Goal: Task Accomplishment & Management: Use online tool/utility

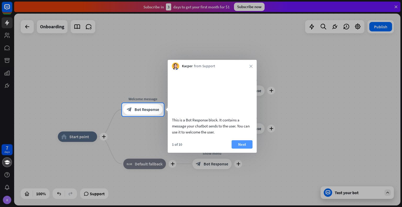
click at [243, 148] on button "Next" at bounding box center [241, 144] width 21 height 8
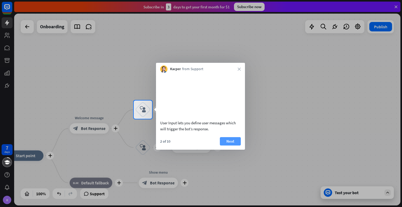
click at [230, 145] on button "Next" at bounding box center [230, 141] width 21 height 8
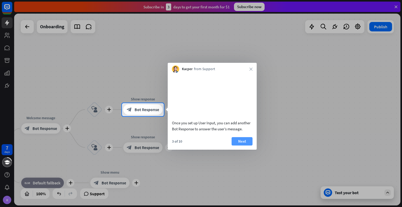
click at [239, 145] on button "Next" at bounding box center [241, 141] width 21 height 8
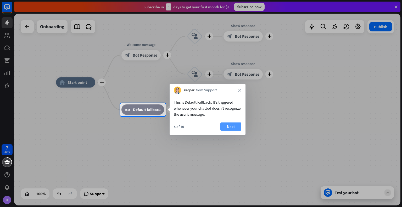
click at [238, 126] on button "Next" at bounding box center [230, 126] width 21 height 8
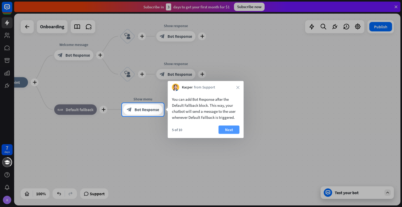
click at [237, 130] on button "Next" at bounding box center [228, 130] width 21 height 8
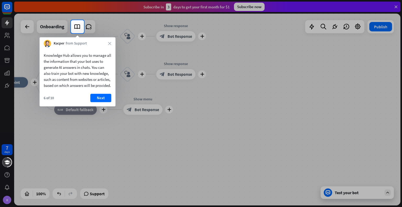
click at [252, 7] on div at bounding box center [201, 10] width 402 height 20
click at [97, 102] on button "Next" at bounding box center [100, 98] width 21 height 8
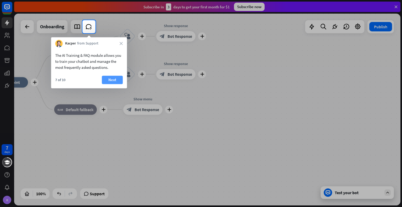
click at [109, 81] on button "Next" at bounding box center [112, 80] width 21 height 8
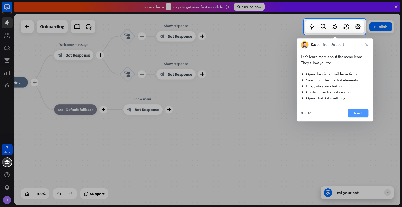
click at [361, 113] on button "Next" at bounding box center [357, 113] width 21 height 8
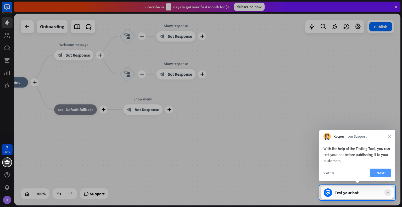
click at [378, 175] on button "Next" at bounding box center [380, 173] width 21 height 8
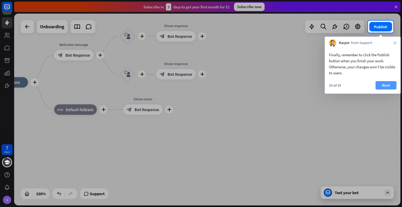
click at [378, 86] on button "Next" at bounding box center [385, 85] width 21 height 8
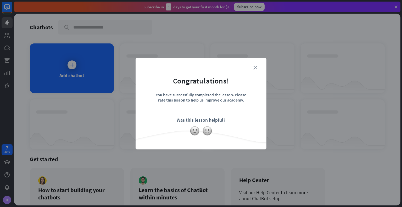
click at [254, 69] on icon "close" at bounding box center [255, 68] width 4 height 4
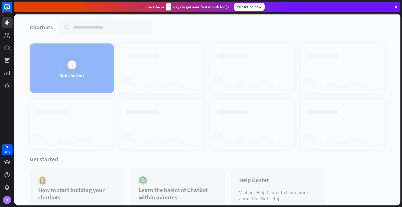
click at [246, 8] on div "Subscribe now" at bounding box center [249, 7] width 31 height 8
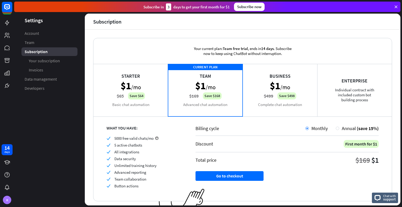
click at [143, 82] on div "Starter $1 /mo $65 Save $64 Basic chat automation" at bounding box center [130, 90] width 75 height 52
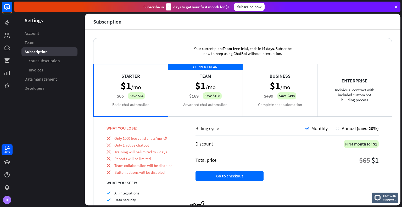
scroll to position [26, 0]
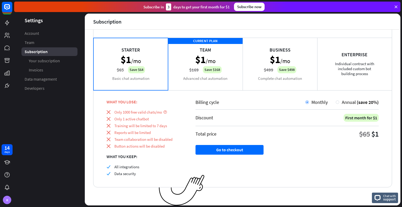
click at [184, 70] on div "CURRENT PLAN Team $1 /mo $169 Save $168 Advanced chat automation" at bounding box center [205, 64] width 75 height 52
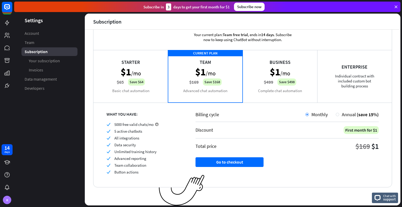
click at [141, 71] on div "Starter $1 /mo $65 Save $64 Basic chat automation" at bounding box center [130, 76] width 75 height 52
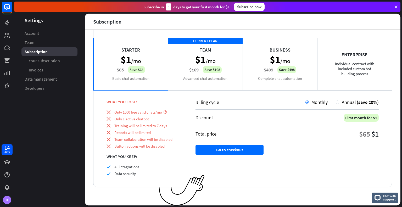
click at [190, 66] on div "CURRENT PLAN Team $1 /mo $169 Save $168 Advanced chat automation" at bounding box center [205, 64] width 75 height 52
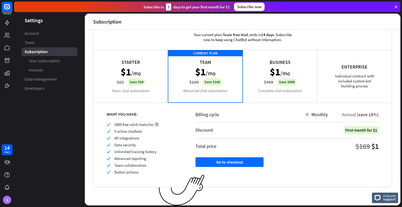
click at [335, 116] on div "Annual (save 15%)" at bounding box center [356, 114] width 43 height 6
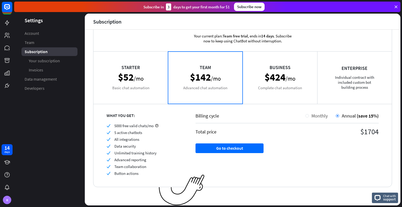
click at [305, 114] on div at bounding box center [306, 115] width 3 height 3
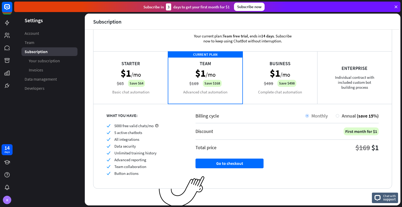
scroll to position [14, 0]
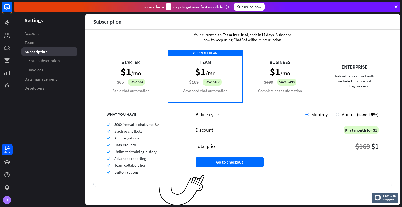
click at [147, 74] on div "Starter $1 /mo $65 Save $64 Basic chat automation" at bounding box center [130, 76] width 75 height 52
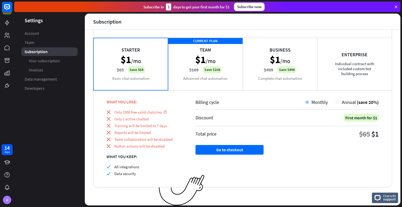
click at [201, 71] on div "CURRENT PLAN Team $1 /mo $169 Save $168 Advanced chat automation" at bounding box center [205, 64] width 75 height 52
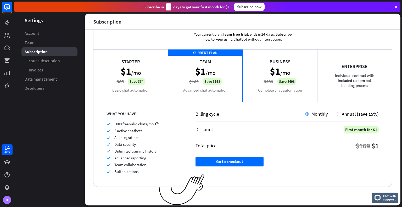
scroll to position [14, 0]
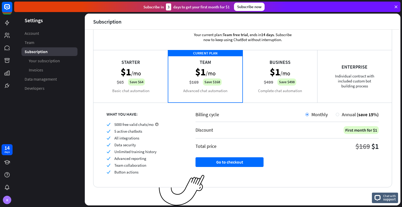
click at [154, 67] on div "Starter $1 /mo $65 Save $64 Basic chat automation" at bounding box center [130, 76] width 75 height 52
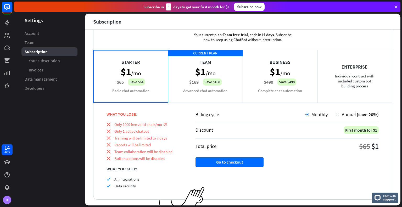
scroll to position [26, 0]
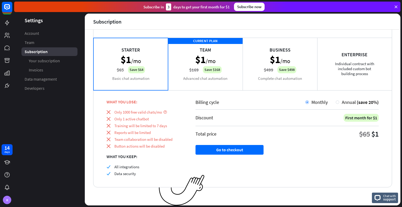
click at [215, 73] on div "CURRENT PLAN Team $1 /mo $169 Save $168 Advanced chat automation" at bounding box center [205, 64] width 75 height 52
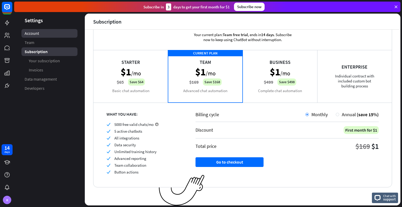
click at [59, 34] on link "Account" at bounding box center [49, 33] width 56 height 9
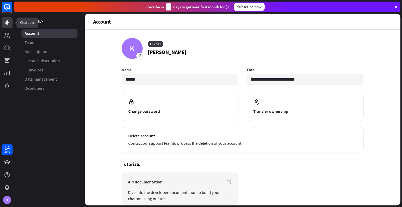
click at [7, 23] on icon at bounding box center [7, 22] width 4 height 5
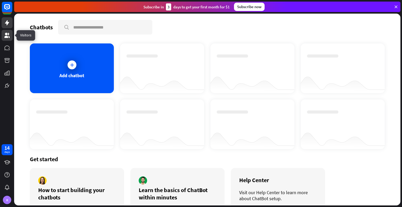
click at [5, 34] on icon at bounding box center [6, 35] width 5 height 5
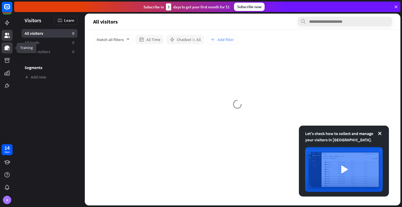
click at [5, 46] on icon at bounding box center [6, 48] width 5 height 5
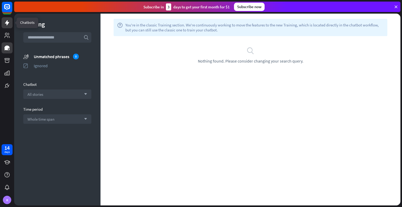
click at [6, 18] on link at bounding box center [7, 22] width 11 height 11
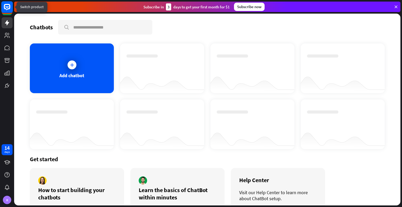
click at [5, 10] on rect at bounding box center [7, 7] width 12 height 12
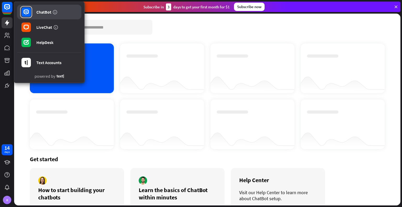
click at [22, 13] on rect at bounding box center [25, 11] width 9 height 9
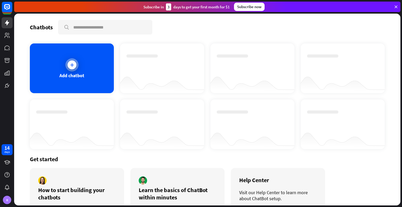
click at [66, 60] on div at bounding box center [71, 64] width 13 height 13
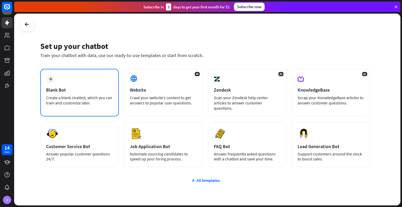
click at [65, 88] on div "Blank Bot" at bounding box center [79, 90] width 67 height 6
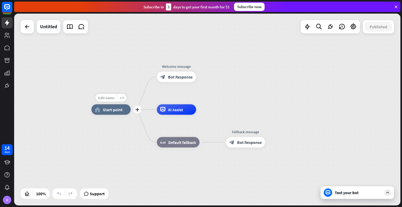
click at [108, 98] on span "Edit name" at bounding box center [106, 97] width 16 height 5
click at [115, 82] on div "home_2 Start point Welcome message block_bot_response Bot Response AI Assist bl…" at bounding box center [207, 110] width 386 height 192
click at [110, 109] on span "Start point" at bounding box center [113, 109] width 20 height 5
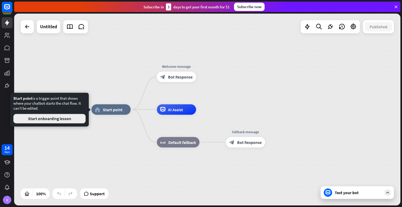
click at [64, 118] on button "Start onboarding lesson" at bounding box center [49, 118] width 72 height 9
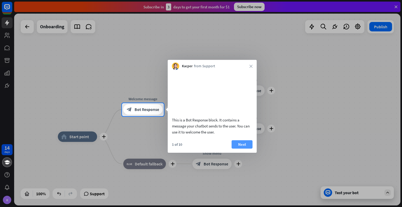
click at [245, 148] on button "Next" at bounding box center [241, 144] width 21 height 8
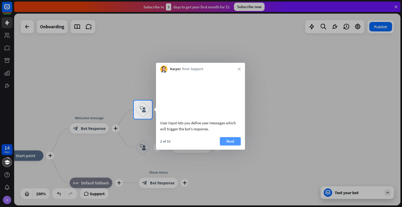
click at [230, 145] on button "Next" at bounding box center [230, 141] width 21 height 8
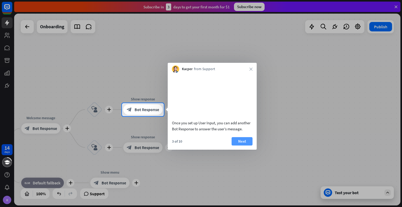
click at [243, 145] on button "Next" at bounding box center [241, 141] width 21 height 8
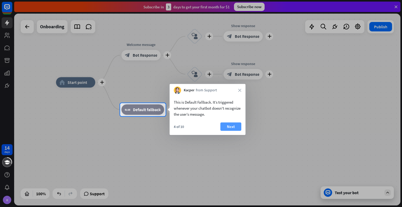
click at [231, 127] on button "Next" at bounding box center [230, 126] width 21 height 8
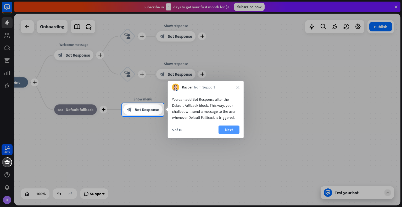
click at [233, 130] on button "Next" at bounding box center [228, 130] width 21 height 8
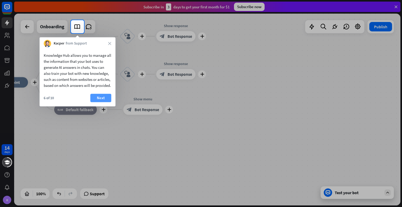
click at [103, 102] on button "Next" at bounding box center [100, 98] width 21 height 8
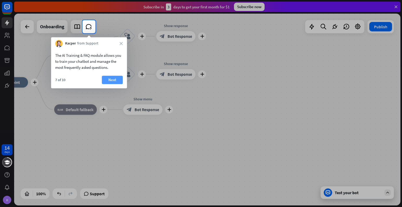
click at [116, 82] on button "Next" at bounding box center [112, 80] width 21 height 8
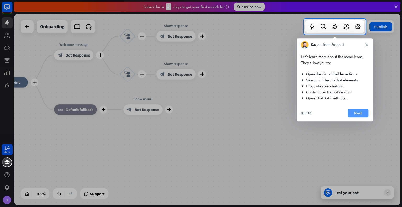
click at [355, 109] on button "Next" at bounding box center [357, 113] width 21 height 8
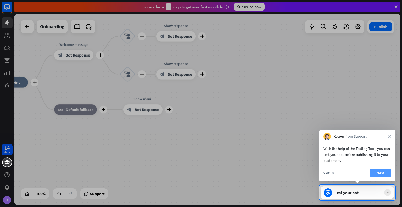
click at [382, 170] on button "Next" at bounding box center [380, 173] width 21 height 8
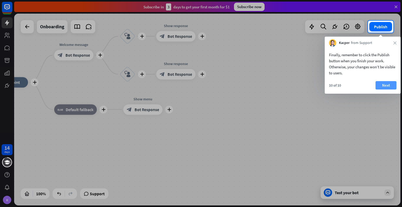
click at [382, 88] on button "Next" at bounding box center [385, 85] width 21 height 8
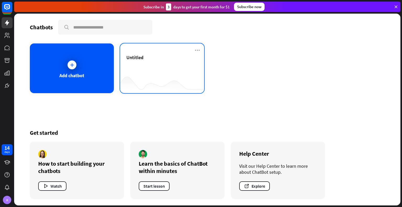
click at [161, 66] on div "Untitled" at bounding box center [161, 63] width 71 height 18
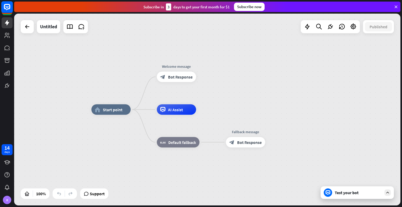
click at [5, 5] on rect at bounding box center [7, 7] width 12 height 12
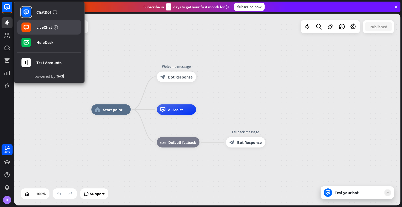
click at [32, 24] on link "LiveChat" at bounding box center [49, 27] width 64 height 15
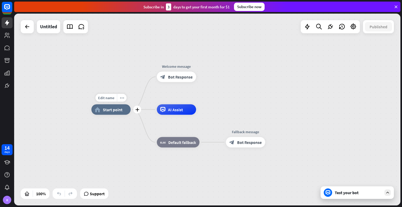
click at [109, 110] on span "Start point" at bounding box center [113, 109] width 20 height 5
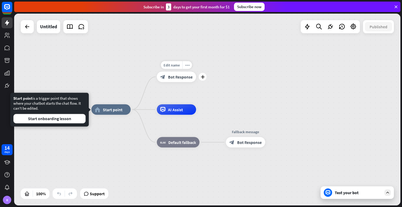
click at [169, 75] on span "Bot Response" at bounding box center [180, 76] width 25 height 5
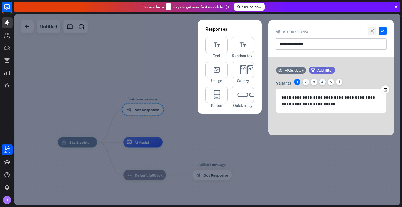
click at [371, 32] on icon "close" at bounding box center [372, 31] width 8 height 8
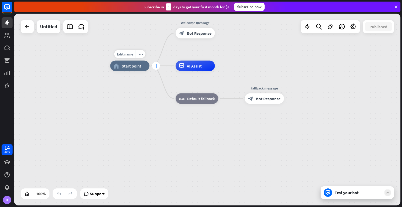
click at [158, 67] on div "plus" at bounding box center [156, 66] width 8 height 8
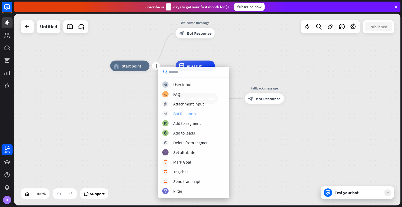
click at [178, 114] on div "Bot Response" at bounding box center [185, 113] width 24 height 5
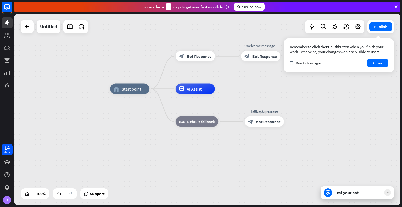
drag, startPoint x: 347, startPoint y: 195, endPoint x: 362, endPoint y: 193, distance: 15.0
click at [362, 193] on div "Test your bot" at bounding box center [357, 192] width 47 height 5
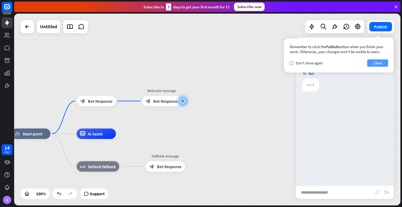
click at [371, 61] on button "Close" at bounding box center [377, 62] width 21 height 7
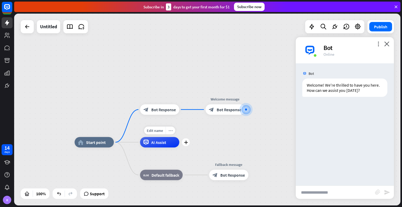
click at [170, 129] on icon "more_horiz" at bounding box center [170, 130] width 4 height 4
click at [234, 139] on div "home_2 Start point block_bot_response Bot Response Welcome message block_bot_re…" at bounding box center [207, 110] width 386 height 192
click at [174, 144] on div "AI Assist" at bounding box center [159, 142] width 39 height 10
click at [171, 129] on icon "more_horiz" at bounding box center [170, 130] width 4 height 4
click at [179, 115] on div "Edit name more_horiz plus block_bot_response Bot Response" at bounding box center [159, 109] width 39 height 10
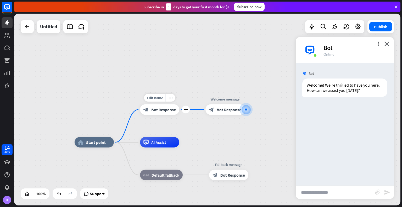
click at [172, 107] on span "Bot Response" at bounding box center [163, 109] width 25 height 5
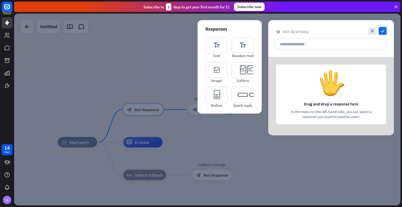
click at [153, 74] on div at bounding box center [207, 110] width 386 height 192
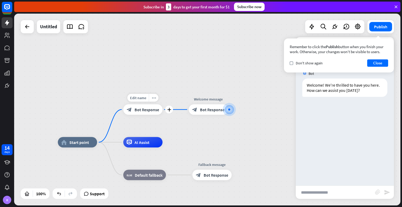
click at [153, 113] on div "block_bot_response Bot Response" at bounding box center [142, 109] width 39 height 10
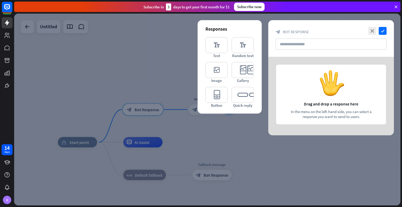
click at [219, 123] on div at bounding box center [207, 110] width 386 height 192
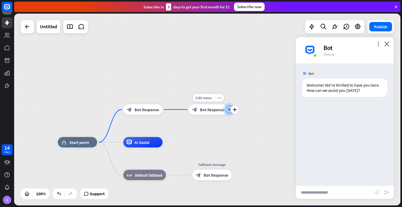
click at [208, 111] on span "Bot Response" at bounding box center [212, 109] width 25 height 5
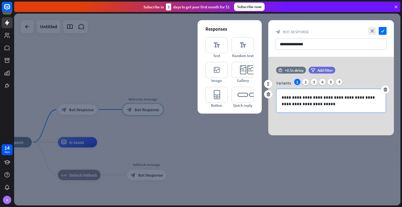
click at [290, 93] on div "**********" at bounding box center [330, 101] width 109 height 24
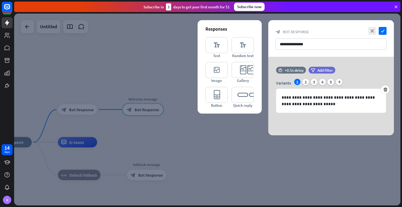
click at [86, 109] on div at bounding box center [207, 110] width 386 height 192
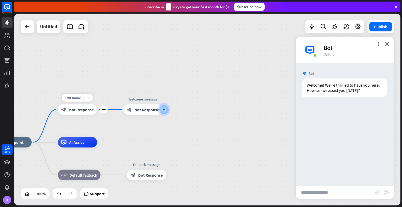
click at [79, 110] on span "Bot Response" at bounding box center [81, 109] width 25 height 5
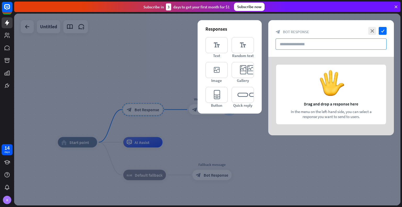
click at [287, 45] on input "text" at bounding box center [330, 43] width 111 height 11
click at [222, 50] on icon "editor_text" at bounding box center [216, 45] width 22 height 16
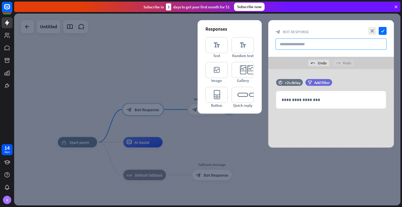
click at [287, 44] on input "text" at bounding box center [330, 43] width 111 height 11
paste input "**********"
type input "**********"
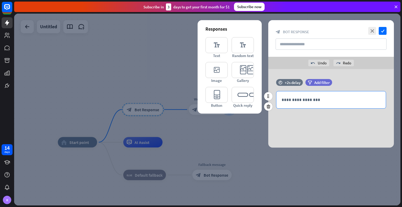
click at [296, 98] on p "**********" at bounding box center [330, 99] width 99 height 7
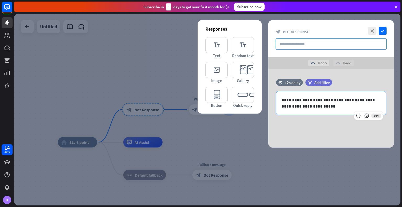
click at [298, 41] on input "text" at bounding box center [330, 43] width 111 height 11
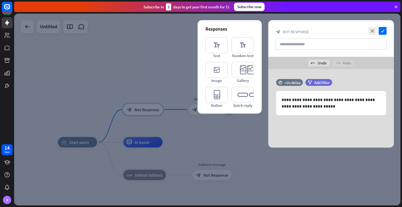
click at [170, 41] on div at bounding box center [207, 110] width 386 height 192
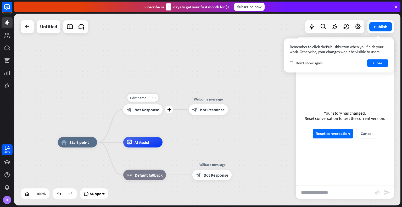
click at [142, 109] on span "Bot Response" at bounding box center [146, 109] width 25 height 5
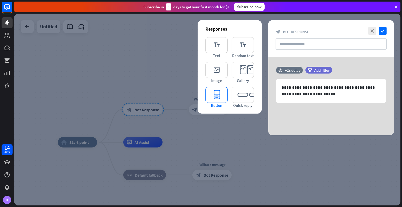
click at [218, 95] on icon "editor_button" at bounding box center [216, 95] width 22 height 16
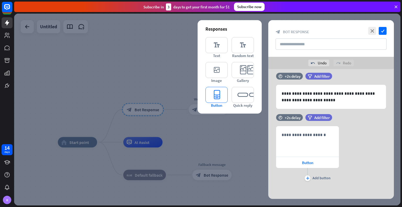
scroll to position [8, 0]
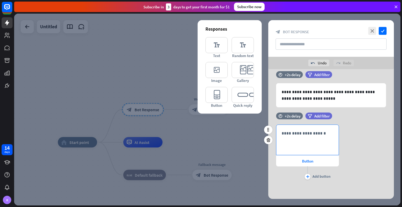
click at [303, 138] on div "**********" at bounding box center [307, 140] width 62 height 30
click at [310, 176] on div "plus" at bounding box center [307, 177] width 6 height 6
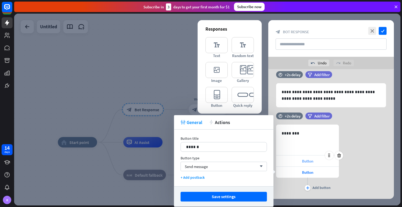
click at [308, 160] on span "Button" at bounding box center [307, 160] width 11 height 5
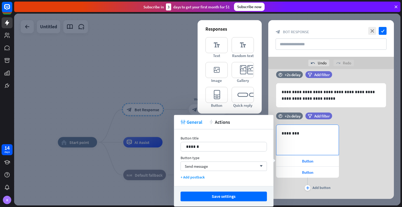
click at [294, 135] on p "********" at bounding box center [307, 133] width 52 height 7
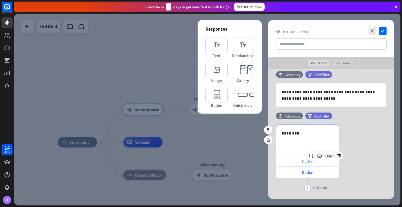
click at [300, 160] on div "Button" at bounding box center [307, 160] width 63 height 11
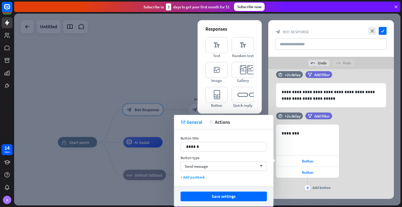
click at [228, 153] on div "Button title 14 ****** Button type Send message arrow_down + Add postback" at bounding box center [223, 157] width 99 height 57
click at [225, 148] on p "******" at bounding box center [223, 146] width 75 height 7
click at [302, 135] on p "********" at bounding box center [307, 133] width 52 height 7
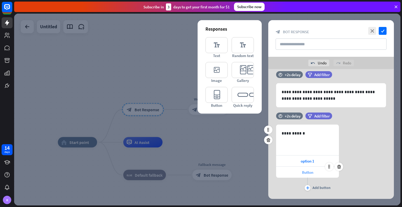
click at [302, 170] on span "Button" at bounding box center [307, 172] width 11 height 5
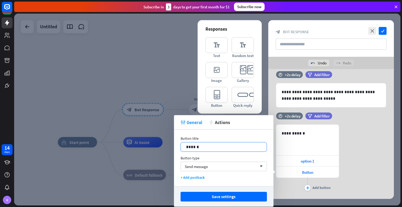
click at [196, 147] on p "******" at bounding box center [223, 147] width 75 height 7
click at [309, 186] on div "plus" at bounding box center [307, 188] width 6 height 6
click at [199, 144] on p "******" at bounding box center [223, 147] width 75 height 7
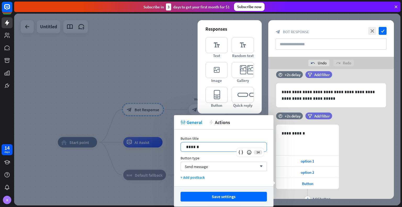
click at [192, 145] on p "******" at bounding box center [223, 147] width 75 height 7
click at [254, 193] on button "Save settings" at bounding box center [223, 197] width 86 height 10
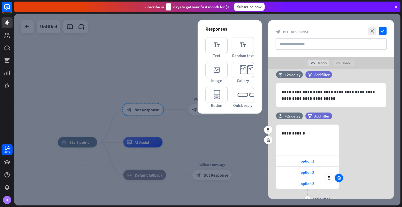
scroll to position [30, 0]
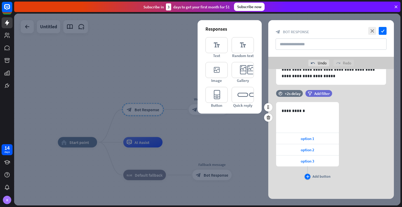
click at [313, 174] on div "Add button" at bounding box center [321, 176] width 18 height 5
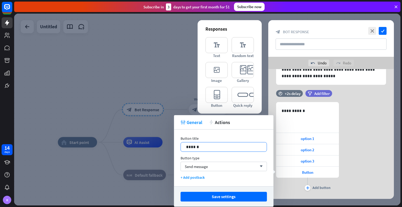
click at [202, 147] on p "******" at bounding box center [223, 147] width 75 height 7
click at [196, 145] on p "******" at bounding box center [223, 147] width 75 height 7
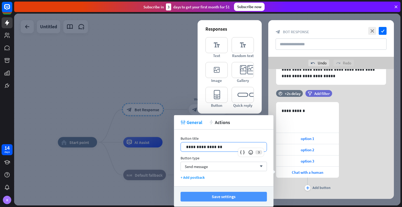
click at [225, 199] on button "Save settings" at bounding box center [223, 197] width 86 height 10
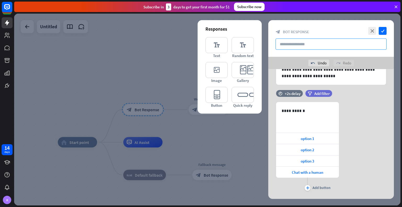
click at [333, 43] on input "text" at bounding box center [330, 43] width 111 height 11
type input "*******"
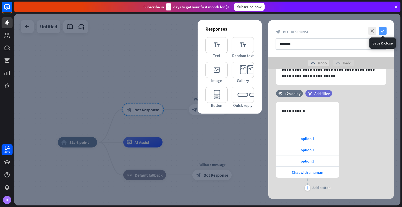
click at [380, 30] on icon "check" at bounding box center [382, 31] width 8 height 8
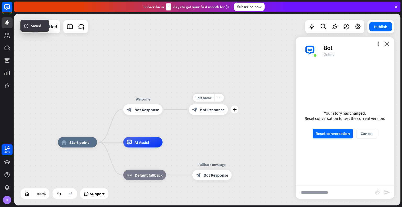
click at [218, 110] on span "Bot Response" at bounding box center [212, 109] width 25 height 5
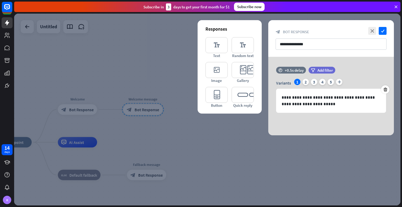
click at [169, 44] on div at bounding box center [207, 110] width 386 height 192
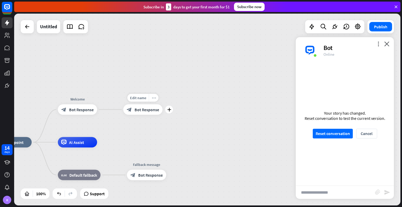
click at [155, 97] on icon "more_horiz" at bounding box center [154, 98] width 4 height 4
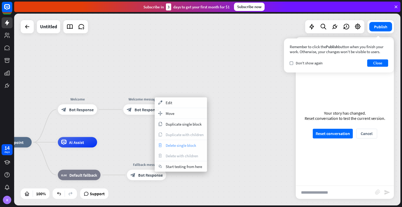
click at [174, 144] on span "Delete single block" at bounding box center [181, 145] width 30 height 5
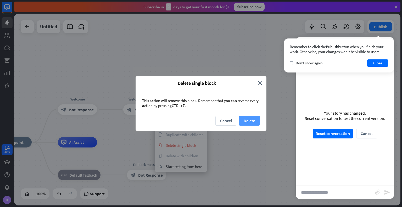
click at [243, 119] on button "Delete" at bounding box center [249, 121] width 21 height 10
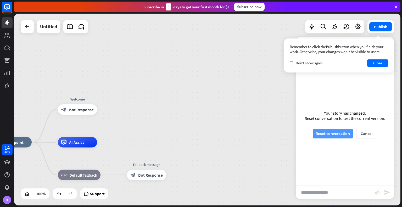
click at [331, 131] on button "Reset conversation" at bounding box center [332, 134] width 40 height 10
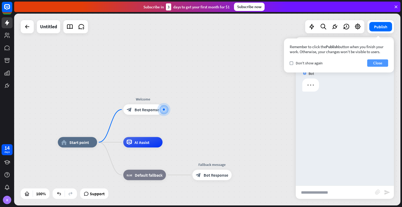
click at [374, 63] on button "Close" at bounding box center [377, 62] width 21 height 7
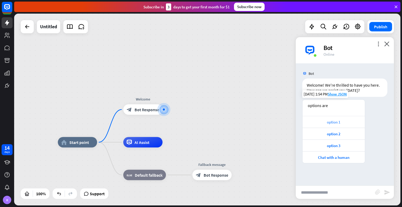
click at [347, 120] on div "option 1" at bounding box center [333, 122] width 57 height 5
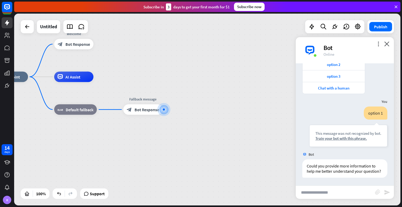
scroll to position [74, 0]
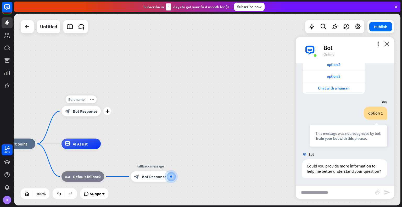
click at [76, 110] on span "Bot Response" at bounding box center [85, 111] width 25 height 5
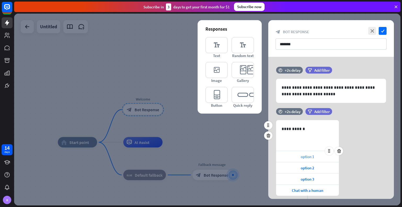
click at [310, 157] on span "option 1" at bounding box center [307, 156] width 14 height 5
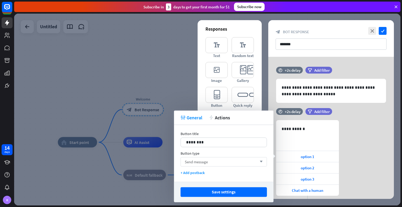
click at [246, 163] on div "Send message arrow_down" at bounding box center [223, 161] width 86 height 9
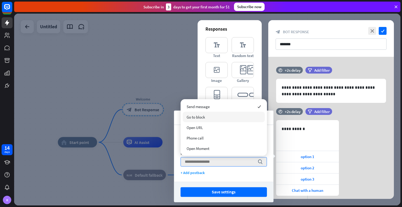
click at [215, 117] on div "Go to block" at bounding box center [224, 117] width 82 height 10
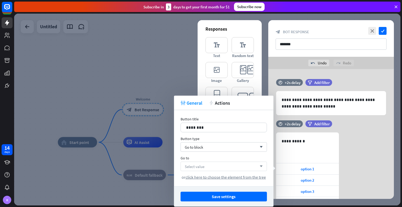
click at [204, 166] on div "Select value arrow_down" at bounding box center [223, 166] width 86 height 9
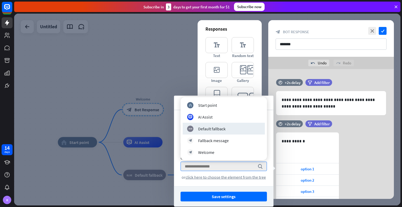
click at [156, 65] on div at bounding box center [207, 110] width 386 height 192
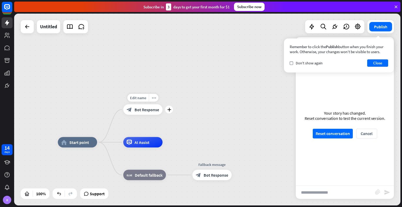
click at [171, 109] on div "plus" at bounding box center [169, 110] width 8 height 8
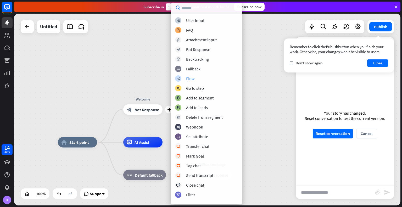
click at [188, 78] on div "Flow" at bounding box center [190, 78] width 8 height 5
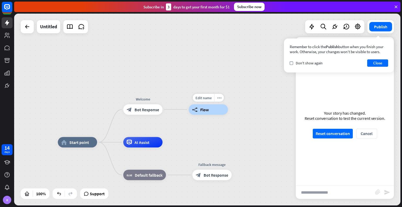
click at [209, 108] on div "builder_tree Flow" at bounding box center [208, 109] width 39 height 10
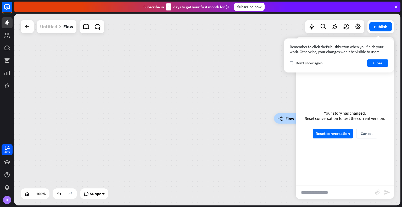
click at [49, 24] on div "Untitled" at bounding box center [48, 26] width 17 height 13
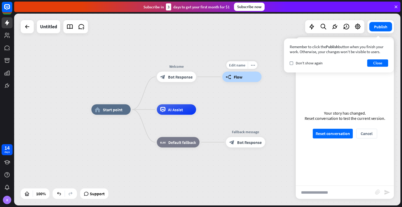
click at [237, 77] on span "Flow" at bounding box center [238, 76] width 9 height 5
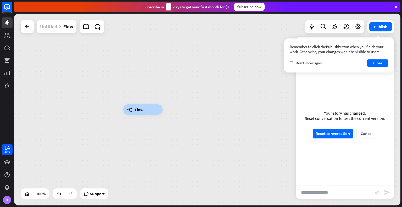
click at [47, 31] on div "Untitled" at bounding box center [48, 26] width 17 height 13
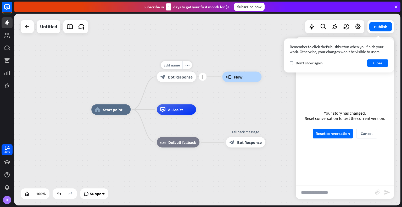
click at [175, 75] on span "Bot Response" at bounding box center [180, 76] width 25 height 5
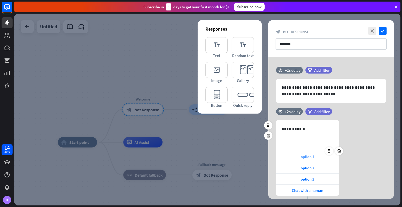
click at [292, 157] on div "option 1" at bounding box center [307, 156] width 63 height 11
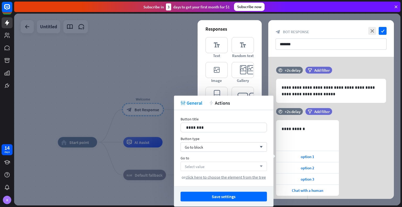
click at [223, 166] on div "Select value arrow_down" at bounding box center [223, 166] width 86 height 9
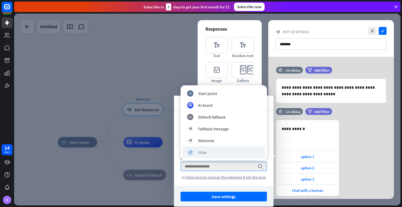
click at [210, 148] on div "builder_tree Flow" at bounding box center [224, 152] width 82 height 12
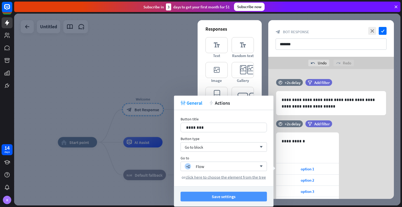
click at [212, 194] on button "Save settings" at bounding box center [223, 197] width 86 height 10
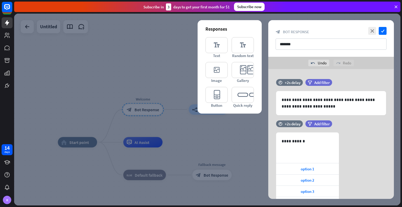
click at [240, 130] on div at bounding box center [207, 110] width 386 height 192
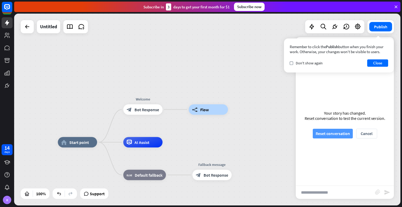
click at [331, 135] on button "Reset conversation" at bounding box center [332, 134] width 40 height 10
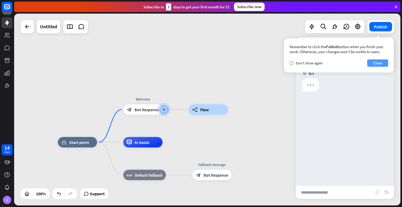
click at [378, 61] on button "Close" at bounding box center [377, 62] width 21 height 7
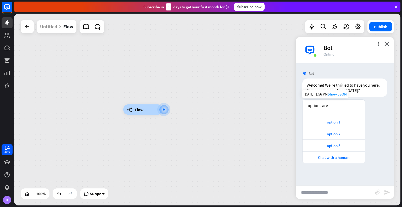
click at [324, 120] on div "option 1" at bounding box center [333, 122] width 57 height 5
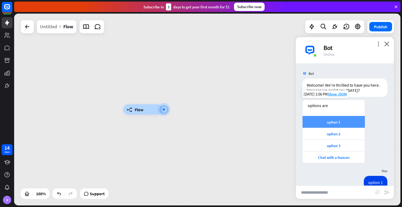
scroll to position [11, 0]
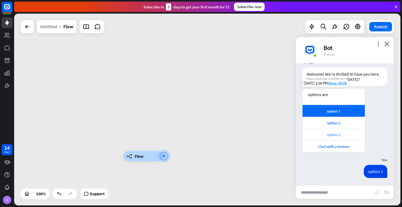
click at [320, 130] on div "option 3" at bounding box center [333, 134] width 62 height 12
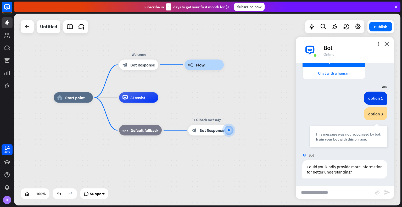
scroll to position [85, 0]
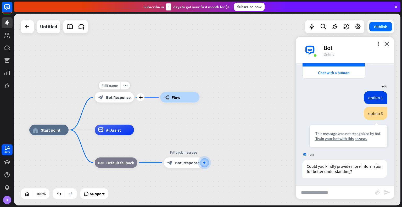
click at [128, 97] on span "Bot Response" at bounding box center [118, 97] width 25 height 5
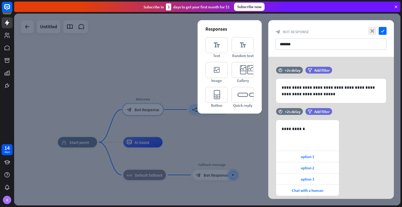
click at [134, 74] on div at bounding box center [207, 110] width 386 height 192
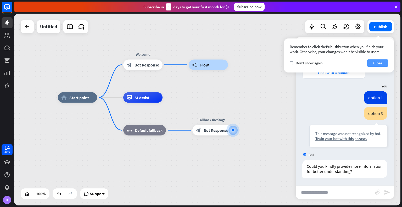
click at [374, 61] on button "Close" at bounding box center [377, 62] width 21 height 7
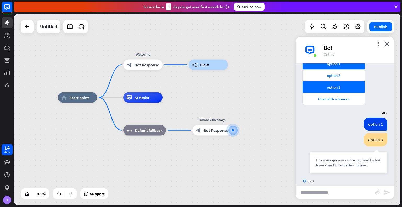
scroll to position [85, 0]
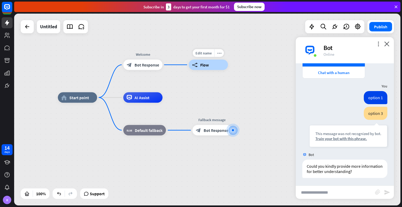
click at [217, 65] on div "builder_tree Flow" at bounding box center [208, 65] width 39 height 10
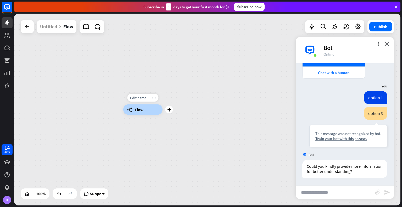
click at [135, 109] on span "Flow" at bounding box center [139, 109] width 9 height 5
click at [191, 96] on div "builder_tree Flow" at bounding box center [207, 110] width 386 height 192
click at [137, 97] on span "Edit name" at bounding box center [138, 97] width 16 height 5
click at [144, 111] on div "builder_tree Flow" at bounding box center [142, 109] width 39 height 10
click at [149, 108] on div "builder_tree Flow" at bounding box center [142, 109] width 39 height 10
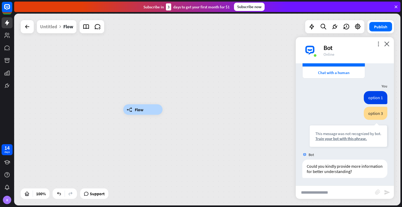
click at [133, 111] on div "builder_tree Flow" at bounding box center [142, 109] width 39 height 10
click at [203, 116] on div "builder_tree Flow" at bounding box center [316, 206] width 386 height 192
click at [153, 109] on div "builder_tree Flow" at bounding box center [142, 109] width 39 height 10
click at [154, 85] on div "builder_tree Flow" at bounding box center [207, 110] width 386 height 192
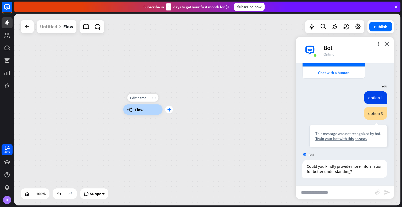
click at [170, 110] on icon "plus" at bounding box center [169, 110] width 4 height 4
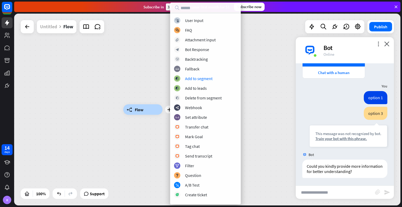
click at [49, 27] on div "Untitled" at bounding box center [48, 26] width 17 height 13
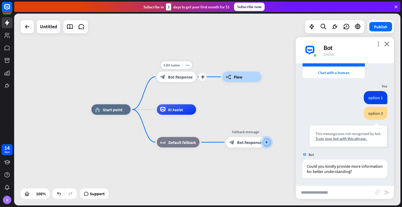
click at [177, 76] on span "Bot Response" at bounding box center [180, 76] width 25 height 5
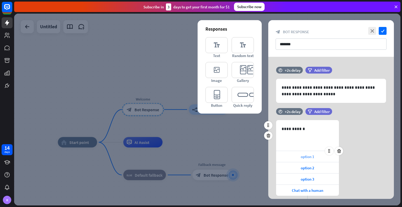
click at [302, 154] on span "option 1" at bounding box center [307, 156] width 14 height 5
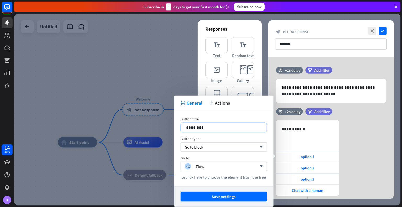
click at [204, 132] on div "********" at bounding box center [224, 127] width 86 height 9
click at [203, 130] on p "********" at bounding box center [223, 127] width 75 height 7
drag, startPoint x: 211, startPoint y: 129, endPoint x: 165, endPoint y: 128, distance: 45.8
click at [165, 128] on body "14 days K close Product Help First steps Get started with ChatBot Help Center F…" at bounding box center [201, 103] width 402 height 207
drag, startPoint x: 211, startPoint y: 129, endPoint x: 178, endPoint y: 126, distance: 32.8
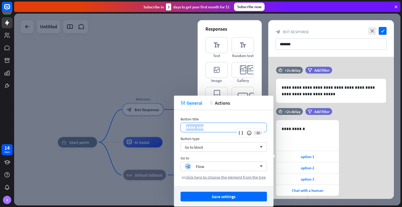
click at [178, 126] on div "Button title 12 ******** Button type Go to block arrow_down Go to builder_tree …" at bounding box center [223, 148] width 99 height 76
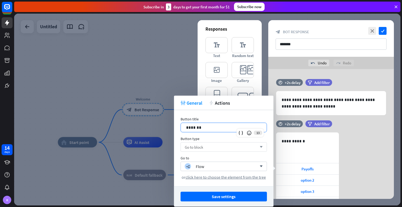
click at [208, 145] on div "Go to block arrow_down" at bounding box center [223, 146] width 86 height 9
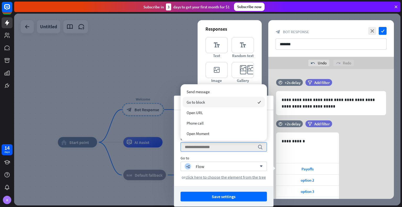
click at [217, 101] on div "Go to block checked" at bounding box center [224, 102] width 82 height 10
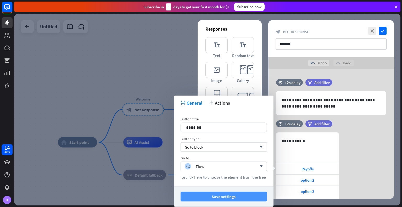
click at [221, 196] on button "Save settings" at bounding box center [223, 197] width 86 height 10
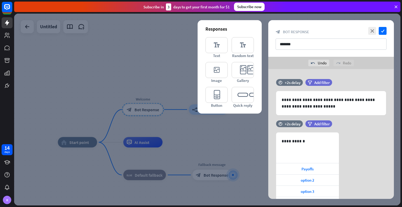
click at [219, 139] on div at bounding box center [207, 110] width 386 height 192
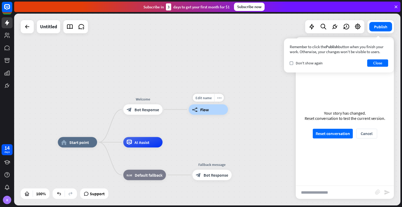
click at [198, 111] on div "builder_tree Flow" at bounding box center [208, 109] width 39 height 10
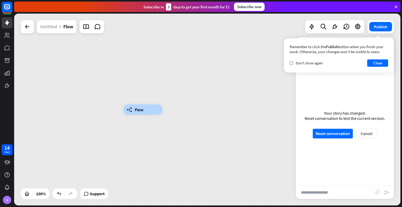
click at [51, 28] on div "Untitled" at bounding box center [48, 26] width 17 height 13
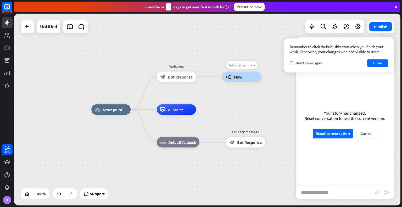
click at [238, 63] on span "Edit name" at bounding box center [237, 65] width 16 height 5
type input "*******"
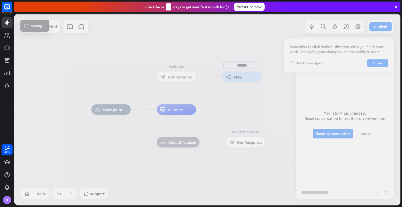
click at [252, 87] on div "home_2 Start point Welcome block_bot_response Bot Response ******* builder_tree…" at bounding box center [207, 110] width 386 height 192
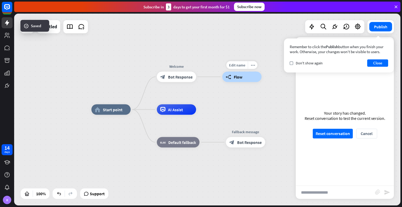
click at [240, 76] on span "Flow" at bounding box center [238, 76] width 9 height 5
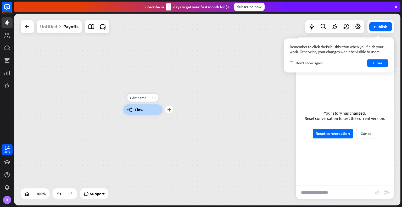
click at [170, 110] on icon "plus" at bounding box center [169, 110] width 4 height 4
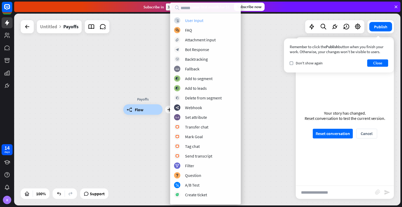
click at [200, 21] on div "User Input" at bounding box center [194, 20] width 18 height 5
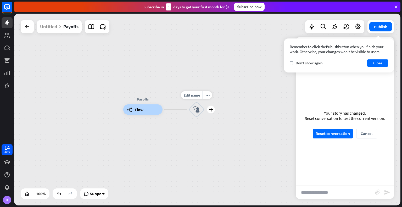
click at [196, 105] on div "block_user_input" at bounding box center [197, 110] width 16 height 16
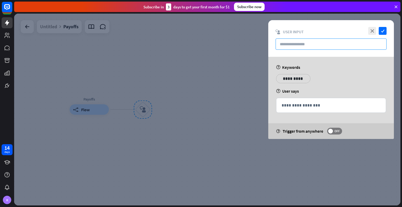
click at [297, 45] on input "text" at bounding box center [330, 43] width 111 height 11
click at [369, 26] on div "close check block_user_input User Input" at bounding box center [331, 38] width 126 height 37
click at [372, 30] on icon "close" at bounding box center [372, 31] width 8 height 8
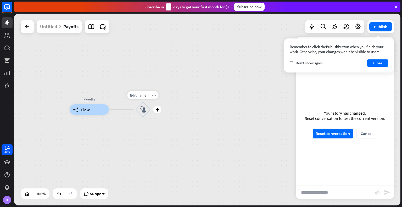
click at [155, 97] on div "more_horiz" at bounding box center [154, 95] width 10 height 8
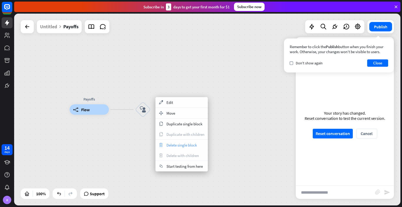
drag, startPoint x: 168, startPoint y: 143, endPoint x: 163, endPoint y: 143, distance: 4.7
click at [163, 143] on icon "trash" at bounding box center [161, 145] width 6 height 4
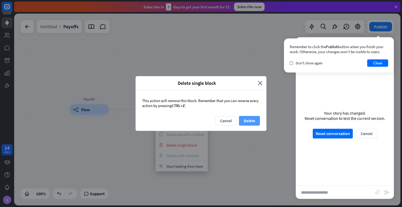
click at [245, 120] on button "Delete" at bounding box center [249, 121] width 21 height 10
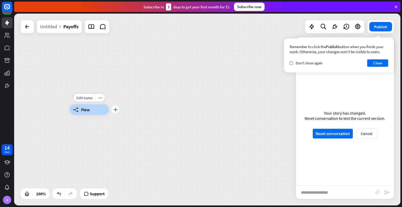
click at [116, 110] on icon "plus" at bounding box center [115, 110] width 4 height 4
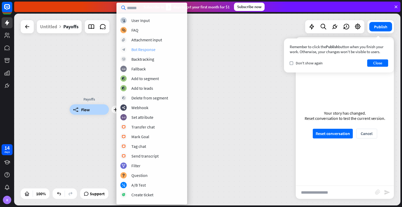
click at [141, 50] on div "Bot Response" at bounding box center [143, 49] width 24 height 5
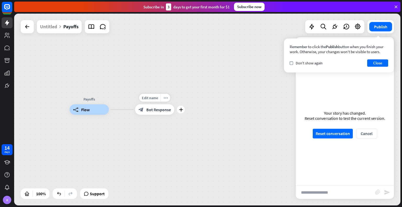
click at [151, 112] on div "block_bot_response Bot Response" at bounding box center [154, 109] width 39 height 10
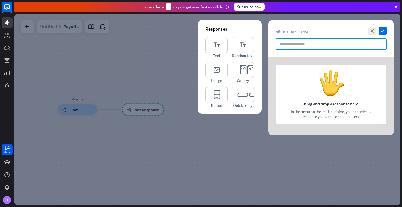
click at [294, 45] on input "text" at bounding box center [330, 43] width 111 height 11
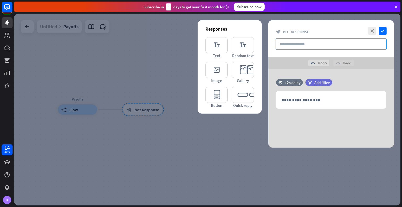
click at [298, 41] on input "text" at bounding box center [330, 43] width 111 height 11
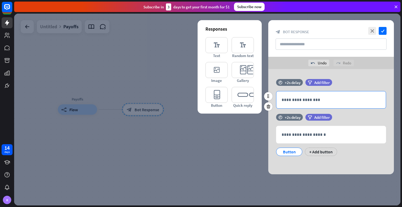
click at [297, 99] on p "**********" at bounding box center [330, 99] width 99 height 7
click at [312, 151] on div "+ Add button" at bounding box center [321, 151] width 32 height 8
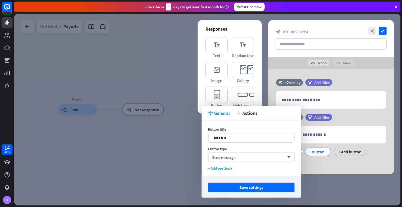
click at [315, 164] on div "**********" at bounding box center [331, 121] width 126 height 105
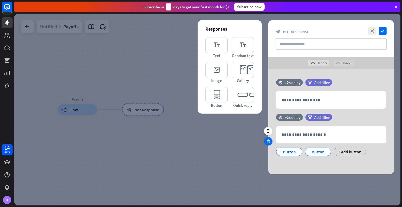
click at [266, 140] on icon at bounding box center [268, 141] width 5 height 5
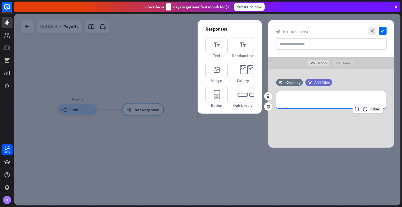
click at [295, 101] on p "**********" at bounding box center [330, 99] width 99 height 7
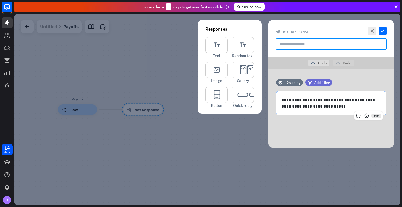
click at [304, 46] on input "text" at bounding box center [330, 43] width 111 height 11
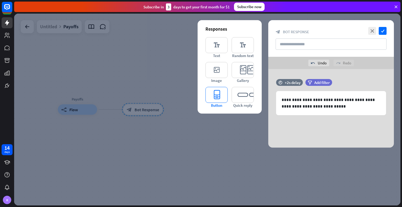
click at [211, 95] on icon "editor_button" at bounding box center [216, 95] width 22 height 16
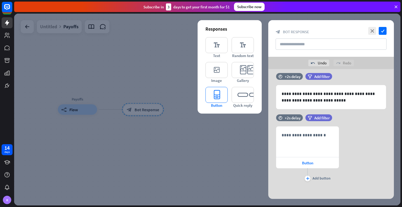
scroll to position [8, 0]
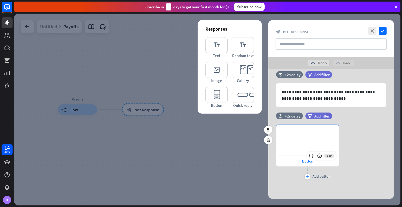
click at [307, 138] on div "**********" at bounding box center [307, 140] width 62 height 30
click at [294, 159] on div "Button" at bounding box center [307, 160] width 63 height 11
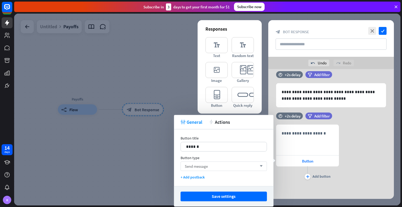
click at [214, 164] on div "Send message arrow_down" at bounding box center [223, 165] width 86 height 9
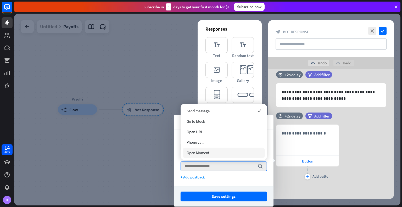
click at [352, 157] on div "**********" at bounding box center [331, 152] width 126 height 56
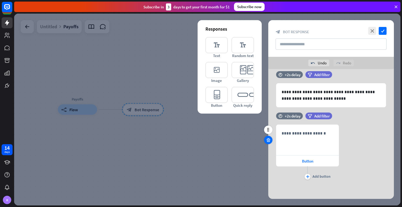
click at [267, 139] on icon at bounding box center [268, 140] width 5 height 5
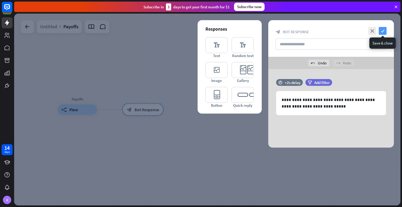
click at [381, 31] on icon "check" at bounding box center [382, 31] width 8 height 8
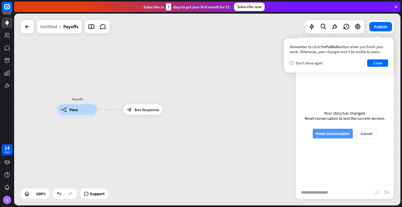
click at [323, 133] on button "Reset conversation" at bounding box center [332, 134] width 40 height 10
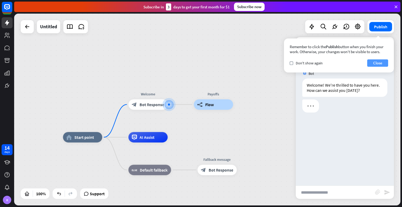
click at [373, 66] on button "Close" at bounding box center [377, 62] width 21 height 7
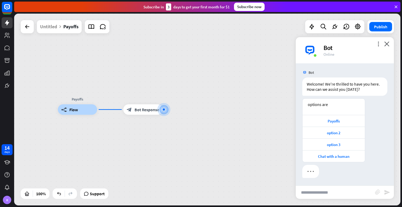
scroll to position [1, 0]
click at [329, 121] on div "Payoffs" at bounding box center [333, 120] width 57 height 5
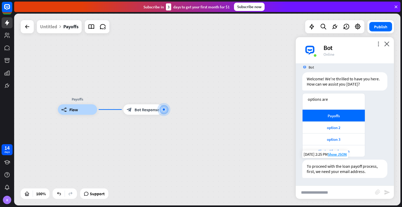
scroll to position [6, 0]
click at [146, 111] on span "Bot Response" at bounding box center [146, 109] width 25 height 5
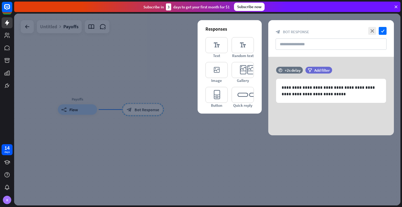
click at [162, 81] on div at bounding box center [207, 110] width 386 height 192
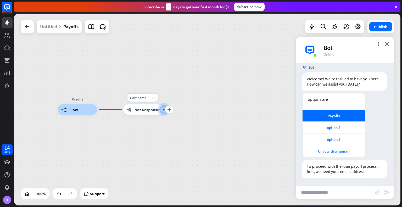
click at [168, 109] on icon "plus" at bounding box center [169, 110] width 4 height 4
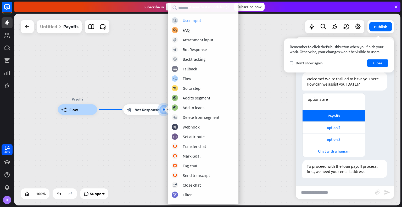
click at [190, 19] on div "User Input" at bounding box center [192, 20] width 18 height 5
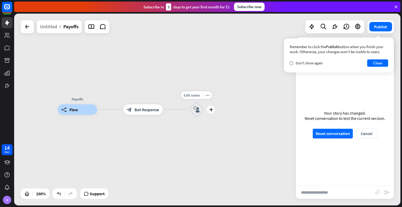
click at [197, 114] on div "block_user_input" at bounding box center [197, 110] width 16 height 16
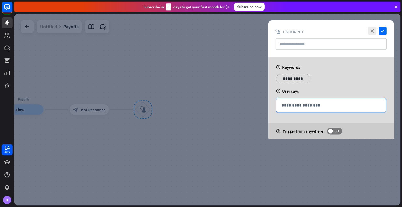
click at [293, 101] on div "**********" at bounding box center [330, 105] width 109 height 14
click at [358, 113] on icon at bounding box center [357, 113] width 5 height 5
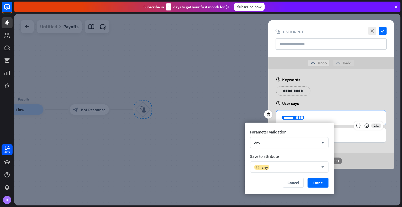
click at [280, 171] on div "variable any arrow_down" at bounding box center [289, 166] width 78 height 11
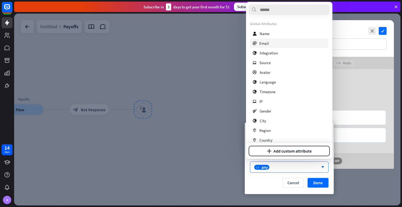
click at [271, 45] on div "email Email" at bounding box center [289, 42] width 78 height 9
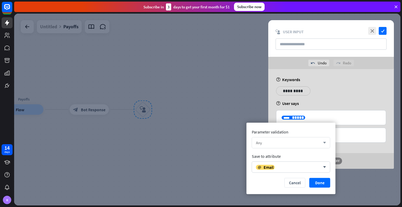
click at [299, 140] on div "Any" at bounding box center [288, 142] width 64 height 5
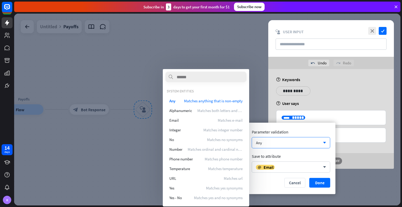
click at [302, 133] on div "Parameter validation" at bounding box center [291, 131] width 78 height 5
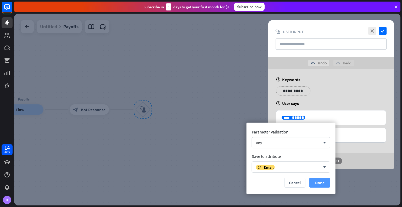
click at [316, 181] on button "Done" at bounding box center [319, 183] width 21 height 10
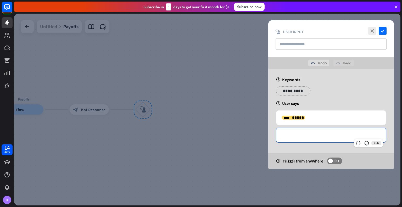
click at [319, 132] on p "**********" at bounding box center [330, 135] width 99 height 7
click at [298, 44] on input "text" at bounding box center [330, 43] width 111 height 11
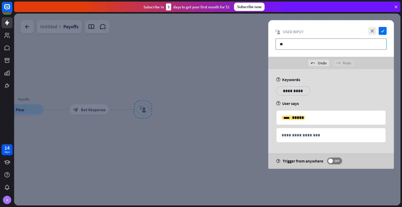
type input "*"
type input "**********"
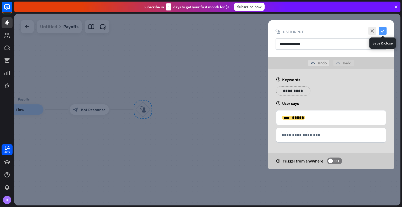
click at [379, 32] on icon "check" at bounding box center [382, 31] width 8 height 8
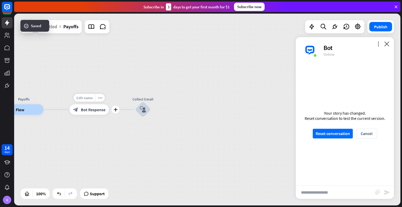
click at [88, 99] on span "Edit name" at bounding box center [84, 97] width 16 height 5
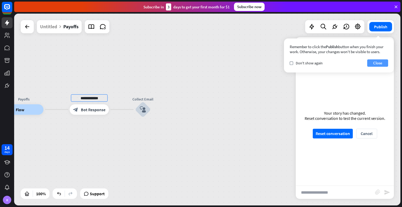
type input "**********"
click at [378, 63] on div "**********" at bounding box center [207, 110] width 386 height 192
click at [226, 112] on div "Payoffs builder_tree Flow Ask for Email block_bot_response Bot Response Collect…" at bounding box center [197, 206] width 386 height 192
click at [146, 110] on div "block_user_input" at bounding box center [143, 110] width 16 height 16
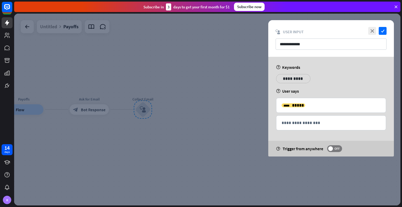
click at [185, 111] on div at bounding box center [207, 110] width 386 height 192
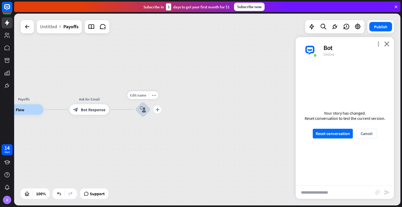
click at [161, 111] on div "plus" at bounding box center [157, 110] width 8 height 8
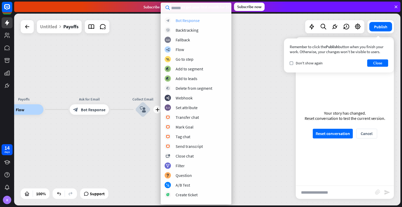
click at [192, 21] on div "Bot Response" at bounding box center [187, 20] width 24 height 5
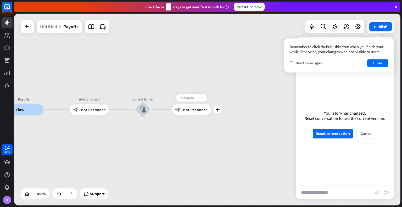
click at [187, 96] on span "Edit name" at bounding box center [186, 97] width 16 height 5
type input "**********"
click at [191, 110] on div "**********" at bounding box center [207, 110] width 386 height 192
click at [199, 107] on span "Bot Response" at bounding box center [195, 109] width 25 height 5
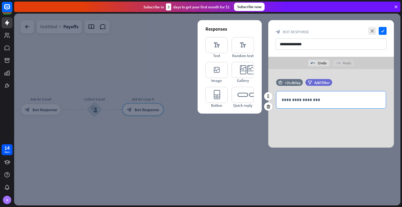
click at [293, 101] on p "**********" at bounding box center [330, 99] width 99 height 7
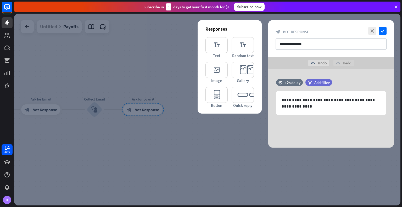
click at [250, 159] on div at bounding box center [207, 110] width 386 height 192
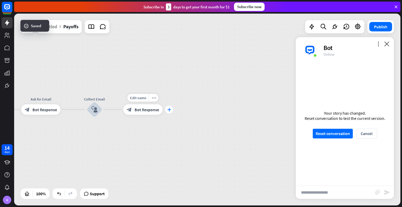
click at [169, 110] on icon "plus" at bounding box center [169, 110] width 4 height 4
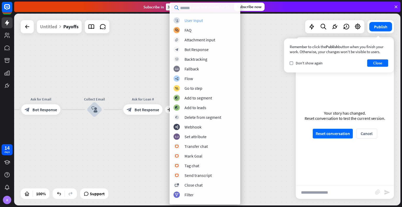
click at [196, 22] on div "User Input" at bounding box center [193, 20] width 18 height 5
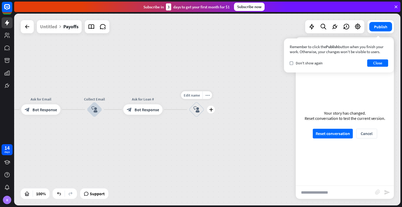
click at [195, 114] on div "block_user_input" at bounding box center [197, 110] width 16 height 16
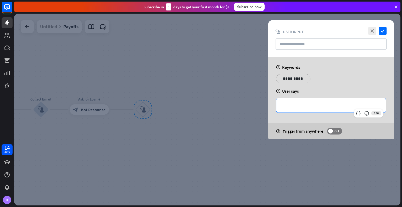
click at [300, 104] on p "**********" at bounding box center [330, 105] width 99 height 7
click at [357, 112] on icon at bounding box center [357, 113] width 5 height 5
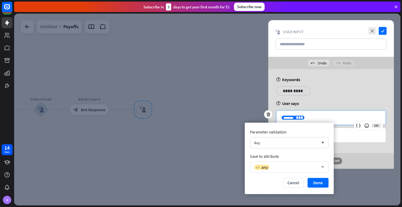
click at [272, 165] on div "variable any" at bounding box center [286, 166] width 64 height 5
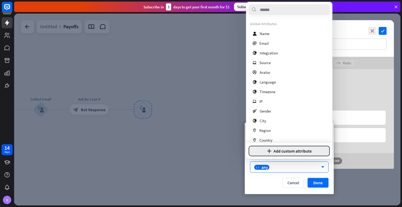
click at [274, 152] on button "plus Add custom attribute" at bounding box center [288, 151] width 81 height 10
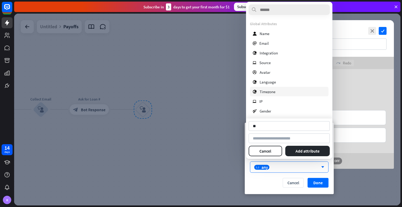
type input "*"
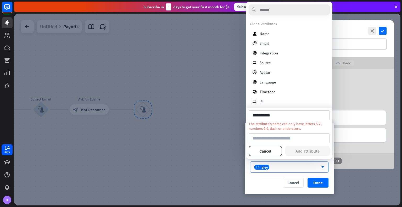
click at [301, 128] on div "The attribute's name can only have letters A-Z, numbers 0-9, dash or underscore." at bounding box center [288, 125] width 81 height 9
click at [293, 145] on div "**********" at bounding box center [288, 133] width 81 height 46
click at [289, 141] on input at bounding box center [288, 138] width 81 height 10
click at [279, 117] on input "**********" at bounding box center [288, 115] width 81 height 10
drag, startPoint x: 283, startPoint y: 116, endPoint x: 246, endPoint y: 113, distance: 38.0
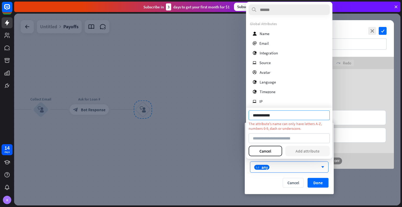
click at [246, 113] on body "14 days K close Product Help First steps Get started with ChatBot Help Center F…" at bounding box center [201, 103] width 402 height 207
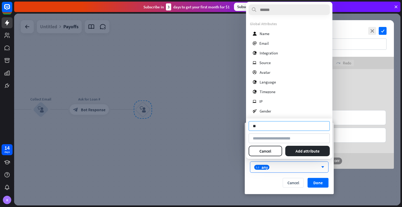
type input "*"
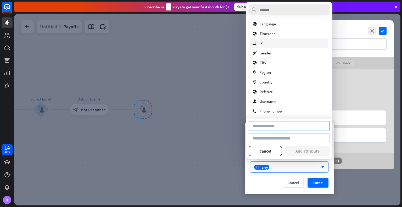
scroll to position [59, 0]
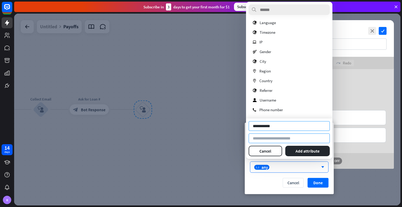
type input "**********"
click at [293, 140] on input at bounding box center [288, 138] width 81 height 10
click at [282, 167] on div "variable any" at bounding box center [286, 166] width 64 height 5
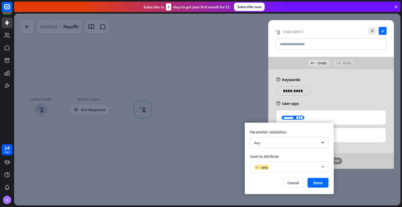
click at [282, 167] on div "variable any" at bounding box center [286, 166] width 64 height 5
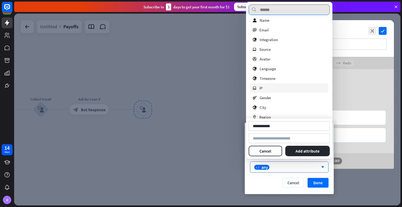
scroll to position [14, 0]
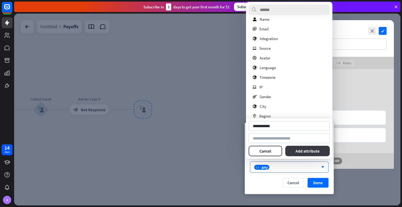
click at [299, 146] on button "Add attribute" at bounding box center [307, 151] width 45 height 10
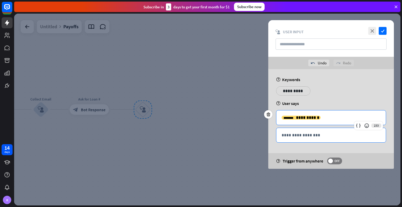
click at [300, 138] on p "**********" at bounding box center [330, 135] width 99 height 7
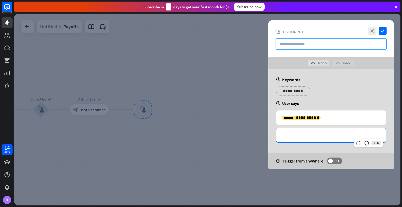
click at [293, 44] on input "text" at bounding box center [330, 43] width 111 height 11
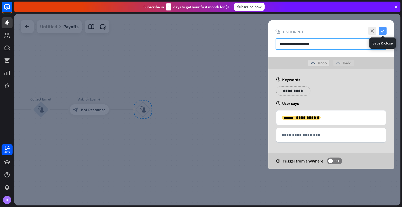
type input "**********"
click at [380, 32] on icon "check" at bounding box center [382, 31] width 8 height 8
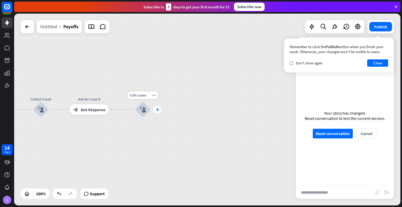
click at [158, 110] on icon "plus" at bounding box center [157, 110] width 4 height 4
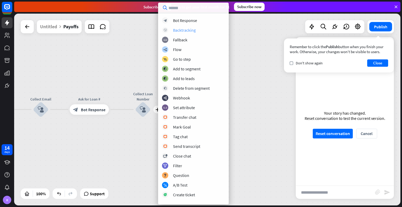
click at [187, 29] on div "Backtracking" at bounding box center [184, 29] width 23 height 5
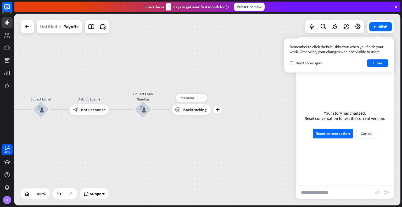
click at [195, 111] on span "Backtracking" at bounding box center [194, 109] width 23 height 5
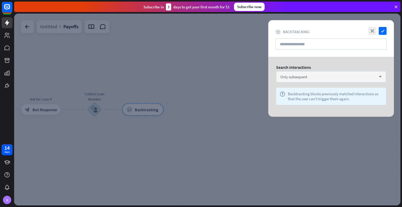
click at [307, 76] on span "Only subsequent" at bounding box center [293, 76] width 27 height 5
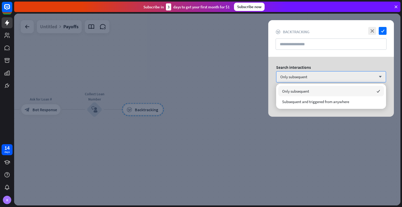
click at [211, 92] on div at bounding box center [207, 110] width 386 height 192
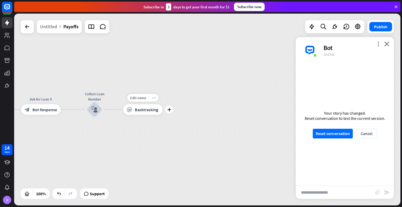
click at [153, 98] on icon "more_horiz" at bounding box center [154, 98] width 4 height 4
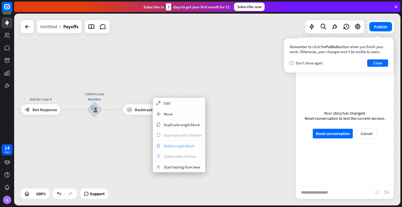
click at [170, 149] on div "trash Delete single block" at bounding box center [179, 145] width 52 height 10
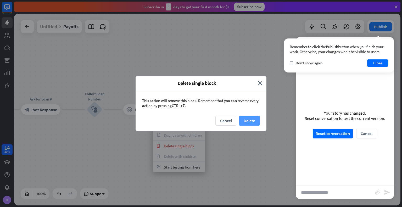
click at [243, 124] on button "Delete" at bounding box center [249, 121] width 21 height 10
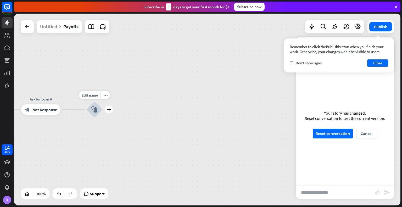
click at [110, 110] on icon "plus" at bounding box center [109, 110] width 4 height 4
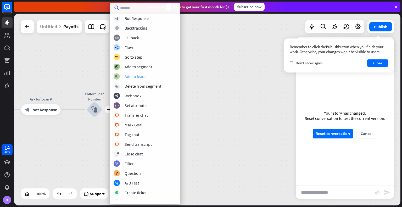
scroll to position [2, 0]
click at [133, 55] on div "Go to step" at bounding box center [133, 56] width 18 height 5
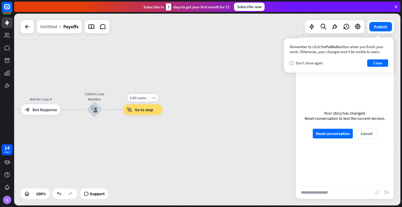
click at [138, 108] on span "Go to step" at bounding box center [144, 109] width 18 height 5
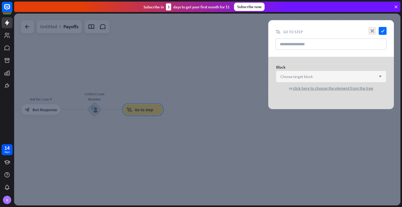
click at [292, 79] on div "Choose target block arrow_down" at bounding box center [331, 76] width 110 height 11
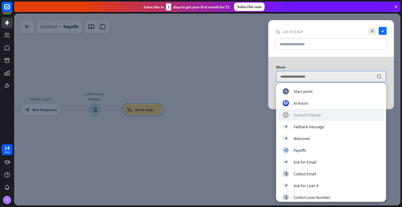
scroll to position [3, 0]
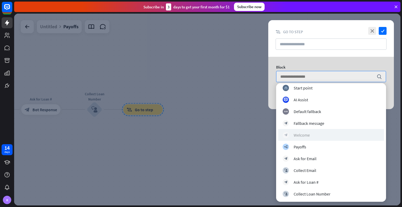
click at [296, 136] on div "Welcome" at bounding box center [301, 134] width 16 height 5
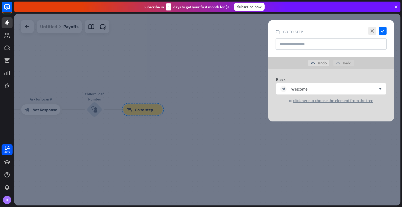
click at [209, 88] on div at bounding box center [207, 110] width 386 height 192
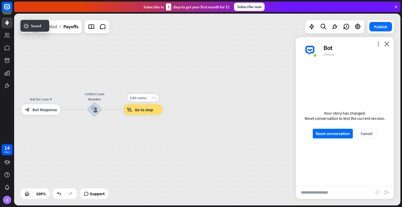
click at [153, 97] on icon "more_horiz" at bounding box center [154, 98] width 4 height 4
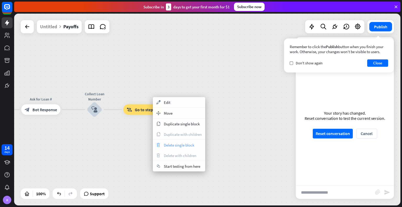
click at [167, 146] on span "Delete single block" at bounding box center [179, 145] width 30 height 5
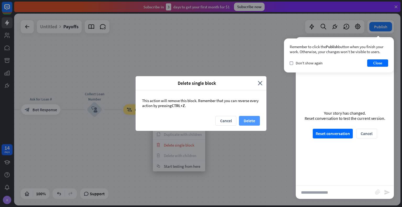
click at [245, 124] on button "Delete" at bounding box center [249, 121] width 21 height 10
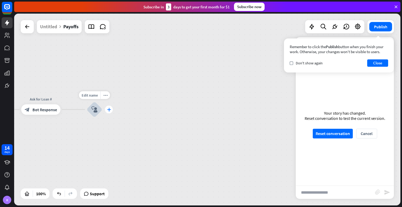
click at [109, 111] on icon "plus" at bounding box center [109, 110] width 4 height 4
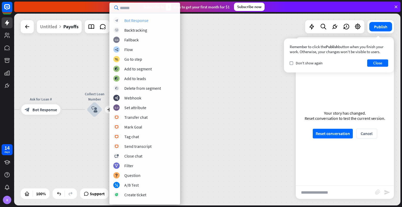
click at [139, 21] on div "Bot Response" at bounding box center [136, 20] width 24 height 5
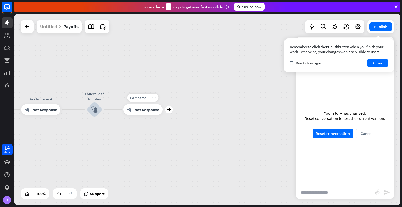
click at [145, 112] on span "Bot Response" at bounding box center [146, 109] width 25 height 5
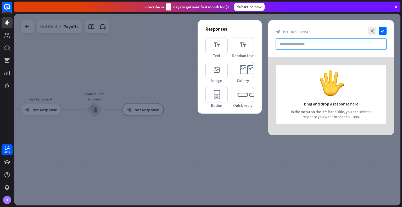
click at [296, 46] on input "text" at bounding box center [330, 43] width 111 height 11
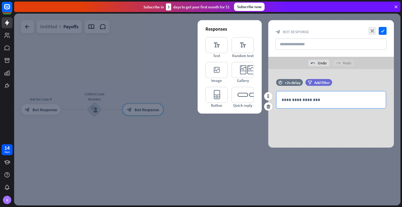
click at [302, 99] on p "**********" at bounding box center [330, 99] width 99 height 7
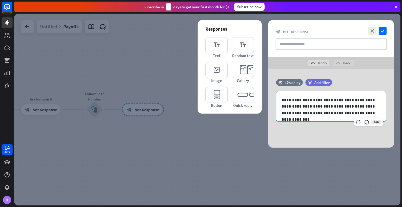
click at [298, 134] on div "**********" at bounding box center [331, 108] width 126 height 78
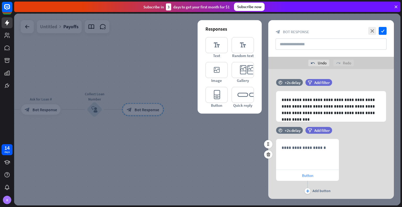
click at [302, 174] on span "Button" at bounding box center [307, 175] width 11 height 5
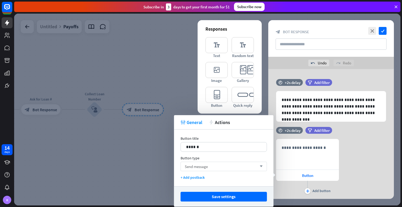
click at [221, 167] on div "Send message arrow_down" at bounding box center [223, 166] width 86 height 9
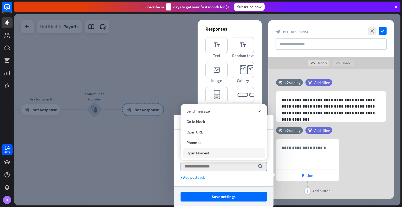
click at [221, 183] on div "Button title 14 ****** Button type search + Add postback" at bounding box center [223, 157] width 99 height 57
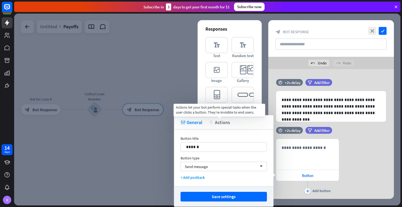
click at [220, 123] on span "Actions" at bounding box center [222, 122] width 15 height 6
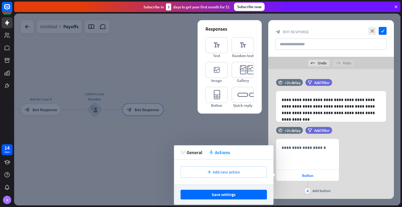
click at [216, 173] on span "Add new action" at bounding box center [225, 171] width 27 height 5
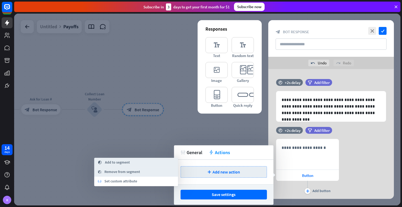
click at [194, 148] on div "tweak General action Actions" at bounding box center [223, 152] width 99 height 14
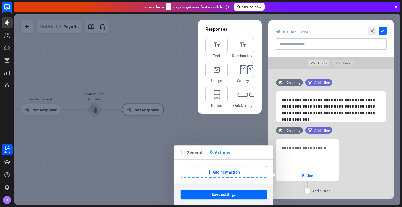
click at [193, 153] on span "General" at bounding box center [194, 152] width 16 height 6
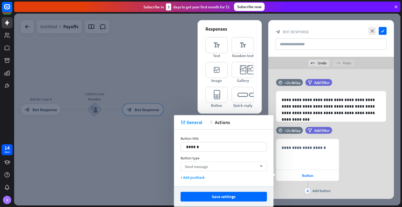
click at [217, 164] on div "Send message arrow_down" at bounding box center [223, 166] width 86 height 9
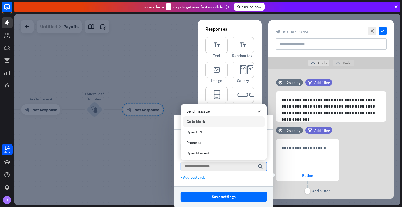
click at [214, 122] on div "Go to block" at bounding box center [224, 121] width 82 height 10
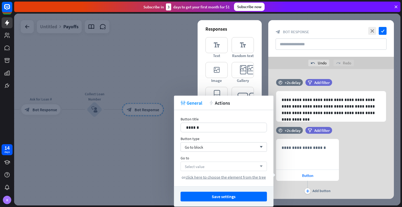
click at [212, 163] on div "Select value arrow_down" at bounding box center [223, 166] width 86 height 9
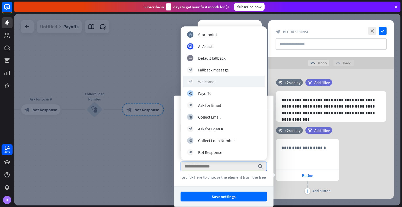
click at [209, 81] on div "Welcome" at bounding box center [206, 81] width 16 height 5
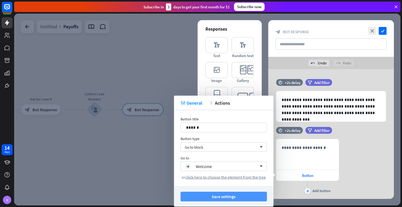
click at [220, 198] on button "Save settings" at bounding box center [223, 197] width 86 height 10
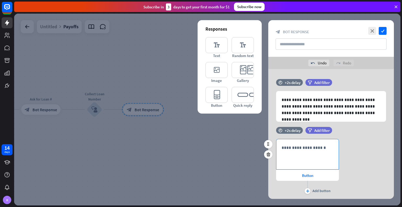
click at [301, 151] on div "**********" at bounding box center [307, 154] width 62 height 30
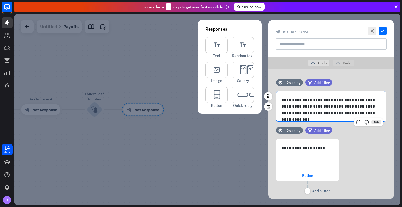
click at [355, 112] on p "**********" at bounding box center [330, 106] width 99 height 20
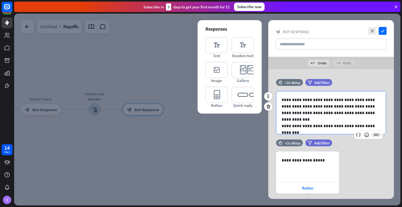
scroll to position [3, 0]
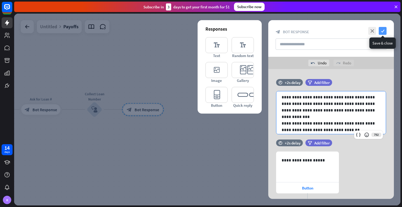
click at [385, 32] on icon "check" at bounding box center [382, 31] width 8 height 8
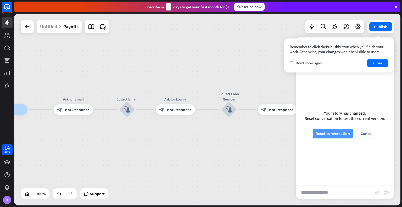
click at [326, 130] on button "Reset conversation" at bounding box center [332, 134] width 40 height 10
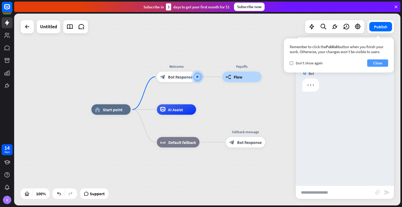
click at [376, 62] on button "Close" at bounding box center [377, 62] width 21 height 7
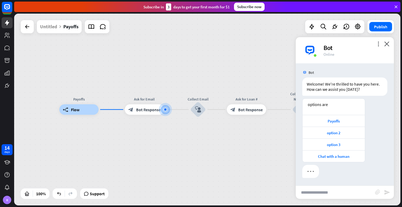
scroll to position [1, 0]
click at [324, 119] on div "Payoffs" at bounding box center [333, 120] width 57 height 5
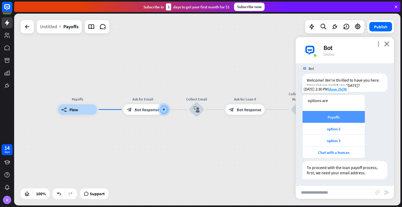
scroll to position [6, 0]
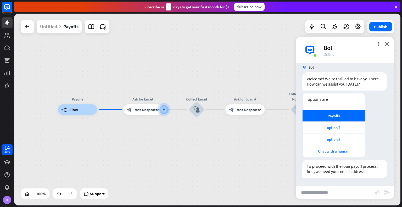
click at [326, 191] on input "text" at bounding box center [334, 192] width 79 height 13
type input "**********"
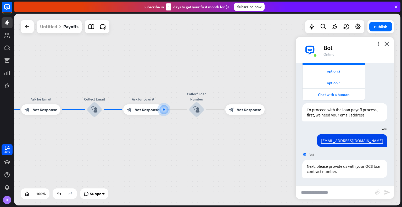
scroll to position [63, 0]
type input "**********"
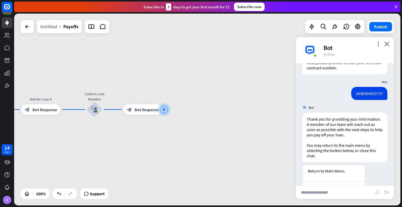
scroll to position [182, 0]
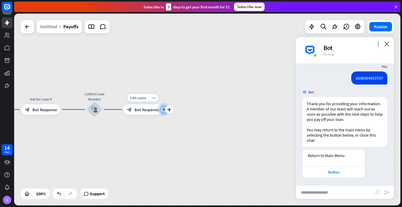
click at [139, 112] on div "block_bot_response Bot Response" at bounding box center [142, 109] width 39 height 10
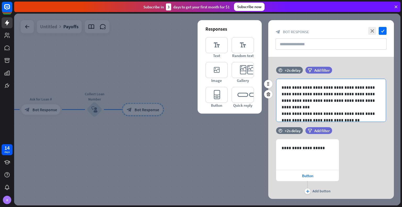
click at [324, 109] on p at bounding box center [330, 107] width 99 height 7
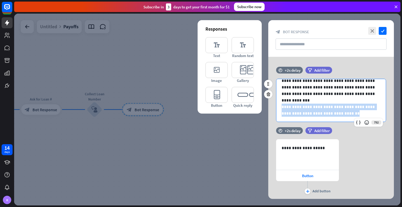
drag, startPoint x: 343, startPoint y: 112, endPoint x: 274, endPoint y: 108, distance: 69.2
click at [274, 108] on div "**********" at bounding box center [331, 100] width 126 height 43
copy p "**********"
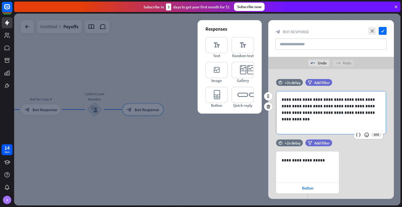
scroll to position [0, 0]
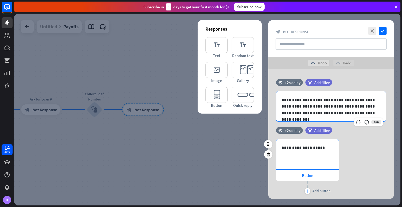
click at [294, 143] on div "**********" at bounding box center [307, 154] width 62 height 30
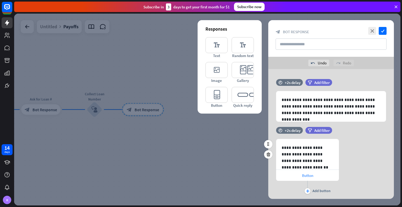
click at [298, 174] on div "Button" at bounding box center [307, 175] width 63 height 11
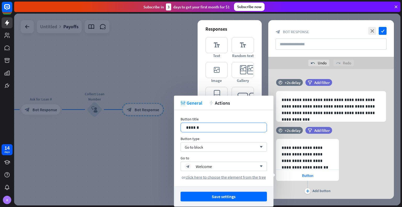
click at [210, 126] on p "******" at bounding box center [223, 127] width 75 height 7
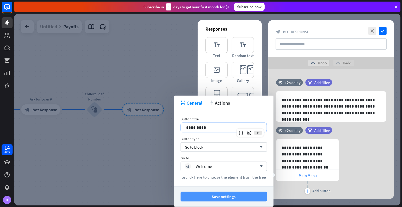
click at [218, 195] on button "Save settings" at bounding box center [223, 197] width 86 height 10
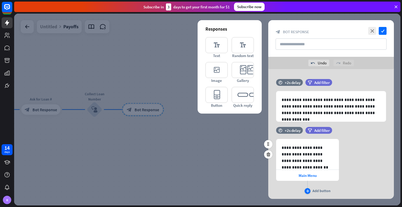
click at [305, 189] on div "plus" at bounding box center [307, 191] width 6 height 6
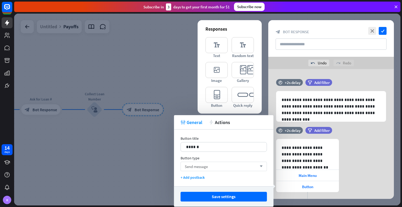
click at [221, 166] on div "Send message arrow_down" at bounding box center [223, 166] width 86 height 9
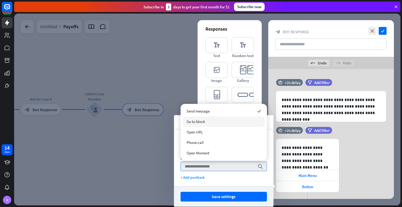
click at [219, 121] on div "Go to block" at bounding box center [224, 121] width 82 height 10
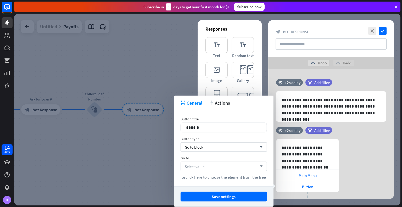
click at [209, 167] on div "Select value arrow_down" at bounding box center [223, 166] width 86 height 9
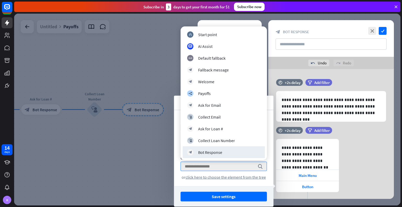
click at [220, 187] on div "Save settings" at bounding box center [223, 196] width 99 height 20
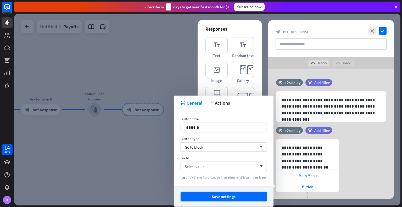
click at [228, 176] on span "click here to choose the element from the tree" at bounding box center [225, 176] width 80 height 5
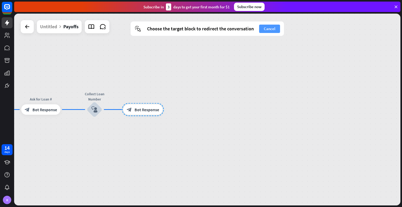
click at [267, 29] on button "Cancel" at bounding box center [269, 29] width 21 height 8
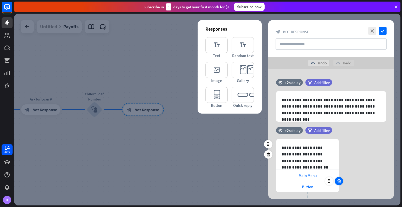
click at [338, 180] on icon at bounding box center [338, 181] width 5 height 5
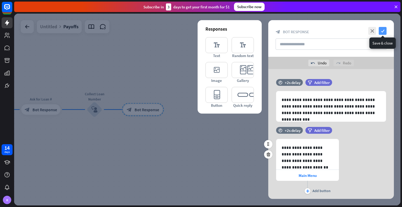
click at [382, 30] on icon "check" at bounding box center [382, 31] width 8 height 8
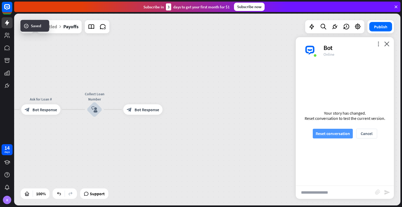
click at [323, 133] on button "Reset conversation" at bounding box center [332, 134] width 40 height 10
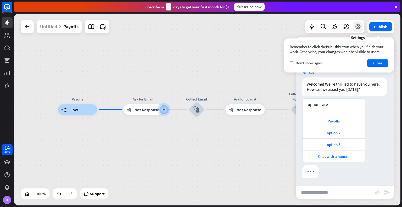
scroll to position [1, 0]
click at [357, 26] on icon at bounding box center [357, 26] width 7 height 7
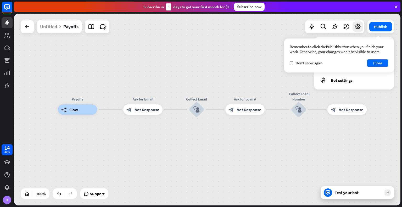
click at [380, 59] on div "Remember to click the Publish button when you finish your work. Otherwise, your…" at bounding box center [339, 55] width 110 height 34
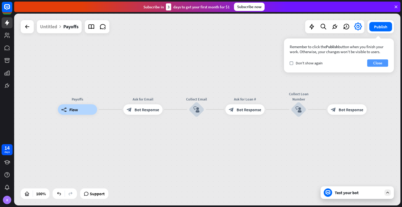
click at [376, 61] on button "Close" at bounding box center [377, 62] width 21 height 7
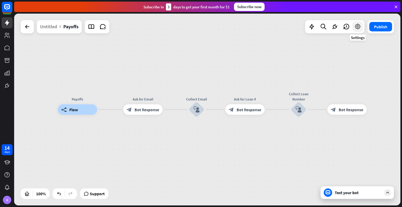
click at [360, 28] on icon at bounding box center [357, 26] width 7 height 7
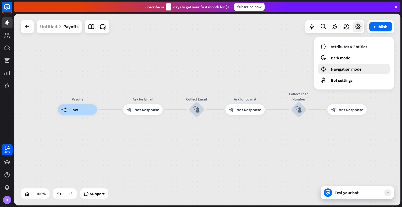
click at [335, 67] on span "Navigation mode" at bounding box center [346, 68] width 31 height 5
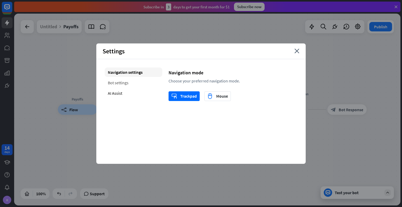
click at [126, 83] on div "Bot settings" at bounding box center [134, 82] width 58 height 9
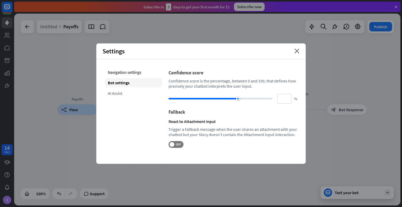
click at [119, 94] on div "AI Assist" at bounding box center [134, 92] width 58 height 9
type input "**"
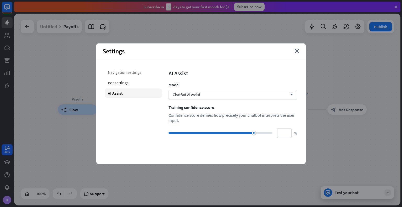
click at [127, 71] on div "Navigation settings" at bounding box center [134, 71] width 58 height 9
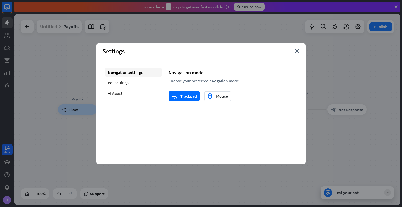
click at [293, 50] on div "Settings close" at bounding box center [200, 51] width 209 height 16
click at [298, 50] on icon "close" at bounding box center [296, 51] width 5 height 5
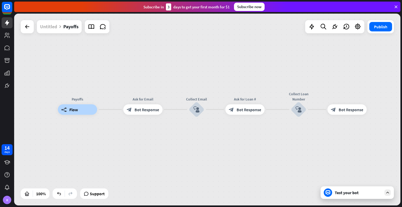
click at [46, 29] on div "Untitled" at bounding box center [48, 26] width 17 height 13
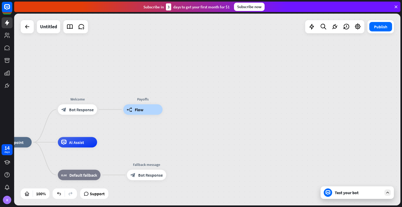
click at [342, 192] on div "Test your bot" at bounding box center [357, 192] width 47 height 5
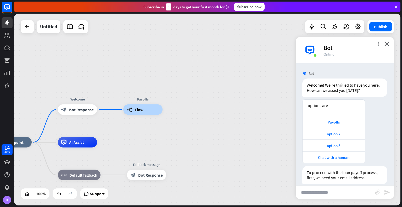
click at [380, 46] on icon "more_vert" at bounding box center [378, 43] width 5 height 5
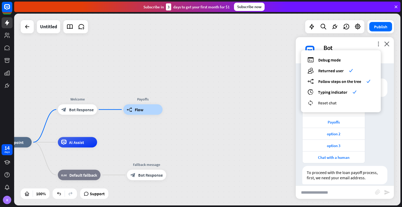
click at [337, 104] on div "reset_chat Reset chat" at bounding box center [340, 103] width 67 height 6
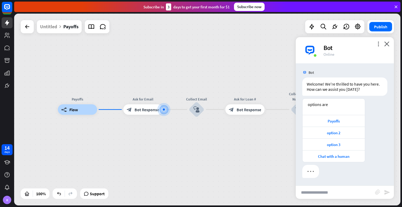
scroll to position [1, 0]
click at [333, 117] on div "Payoffs" at bounding box center [333, 121] width 62 height 12
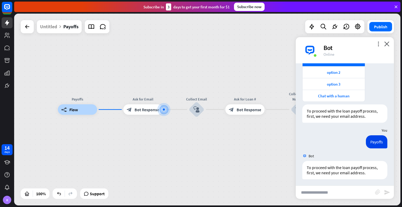
scroll to position [63, 0]
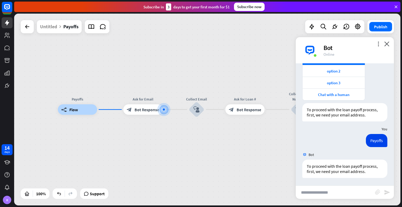
click at [323, 191] on input "text" at bounding box center [334, 192] width 79 height 13
type input "**********"
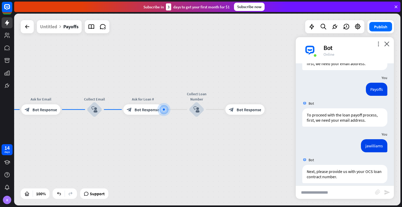
scroll to position [119, 0]
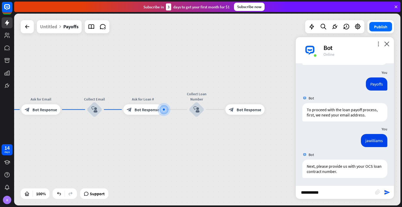
type input "**********"
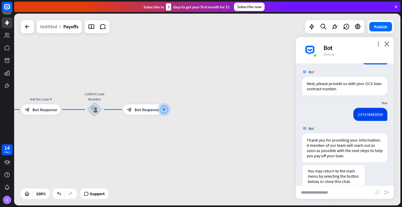
scroll to position [228, 0]
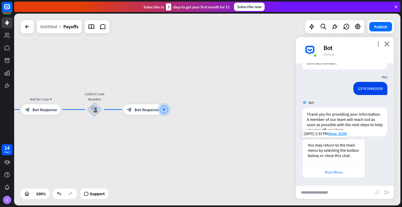
click at [329, 172] on div "Main Menu" at bounding box center [333, 171] width 57 height 5
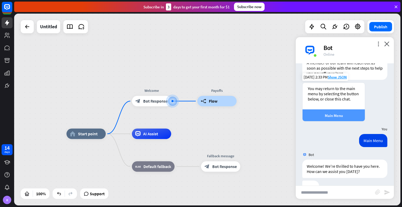
scroll to position [300, 0]
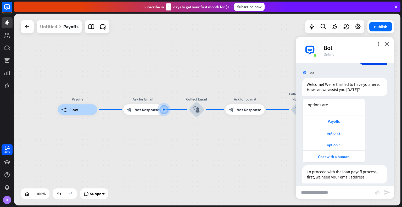
scroll to position [371, 0]
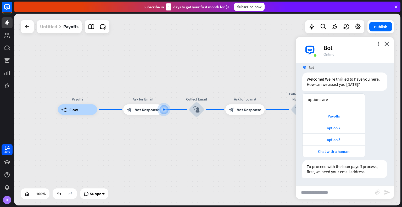
click at [53, 28] on div "Untitled" at bounding box center [48, 26] width 17 height 13
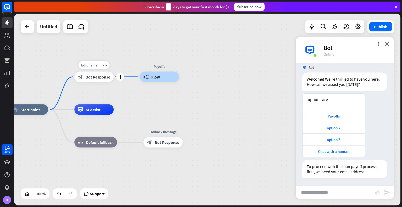
click at [98, 76] on span "Bot Response" at bounding box center [98, 76] width 25 height 5
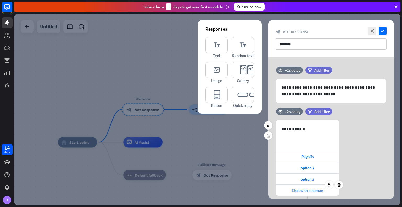
click at [303, 191] on span "Chat with a human" at bounding box center [307, 190] width 31 height 5
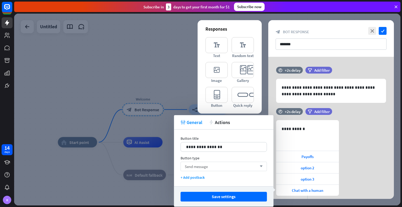
click at [246, 163] on div "Send message arrow_down" at bounding box center [223, 166] width 86 height 9
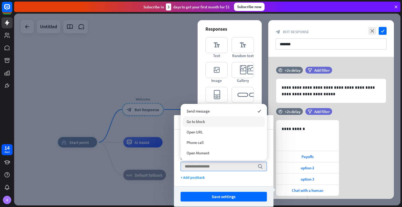
click at [222, 123] on div "Go to block" at bounding box center [224, 121] width 82 height 10
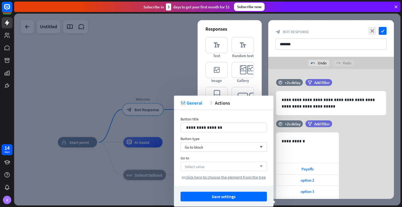
click at [209, 168] on div "Select value arrow_down" at bounding box center [223, 166] width 86 height 9
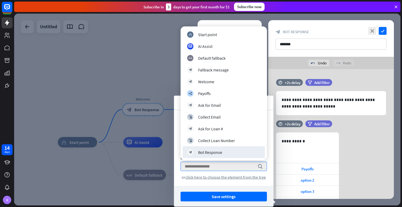
click at [382, 144] on div "**********" at bounding box center [331, 177] width 126 height 90
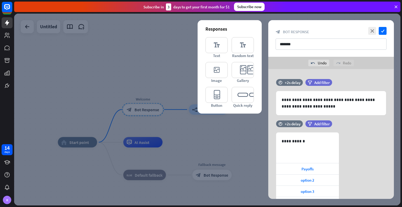
click at [228, 137] on div at bounding box center [207, 110] width 386 height 192
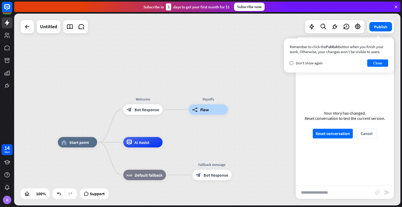
click at [243, 109] on div "home_2 Start point Welcome block_bot_response Bot Response Payoffs builder_tree…" at bounding box center [207, 110] width 386 height 192
click at [375, 63] on button "Close" at bounding box center [377, 62] width 21 height 7
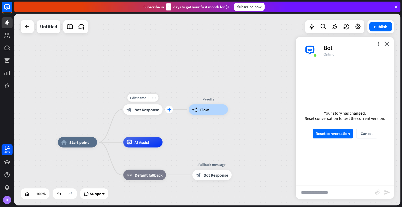
click at [172, 110] on div "plus" at bounding box center [169, 110] width 8 height 8
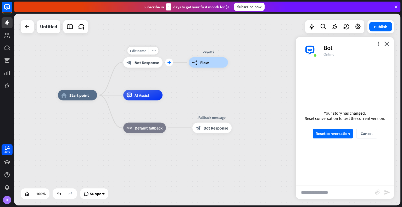
click at [172, 64] on div "plus" at bounding box center [169, 63] width 8 height 8
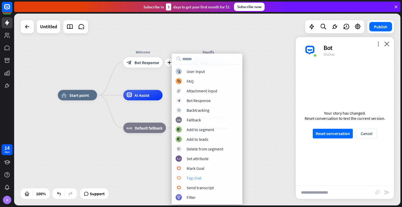
click at [190, 179] on div "Tag chat" at bounding box center [193, 177] width 15 height 5
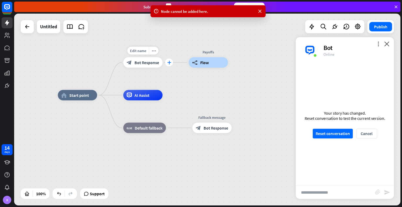
click at [172, 62] on div "plus" at bounding box center [169, 63] width 8 height 8
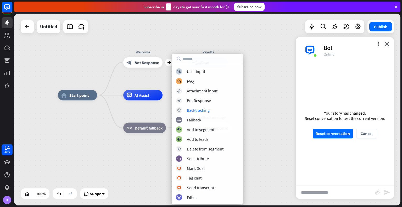
click at [268, 91] on div "home_2 Start point plus Welcome block_bot_response Bot Response Payoffs builder…" at bounding box center [207, 110] width 386 height 192
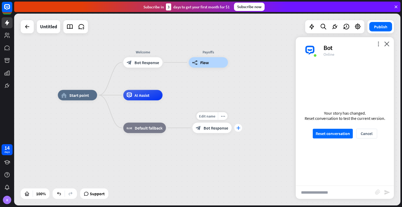
click at [239, 128] on icon "plus" at bounding box center [238, 128] width 4 height 4
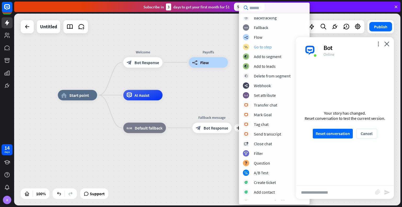
scroll to position [42, 0]
click at [261, 104] on div "Transfer chat" at bounding box center [265, 104] width 23 height 5
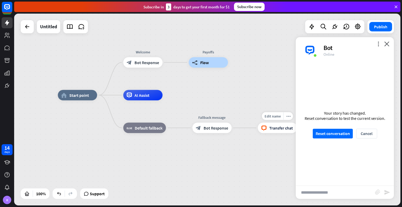
click at [269, 127] on span "Transfer chat" at bounding box center [281, 127] width 24 height 5
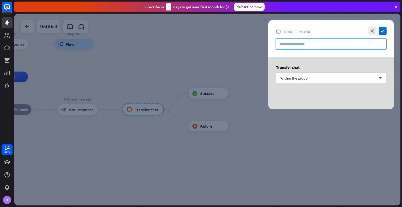
click at [301, 42] on input "text" at bounding box center [330, 43] width 111 height 11
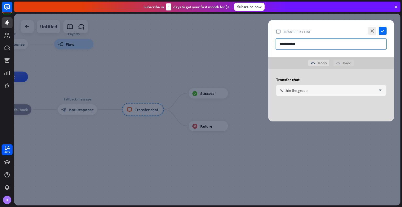
type input "**********"
click at [314, 88] on div "Within the group arrow_down" at bounding box center [331, 90] width 110 height 11
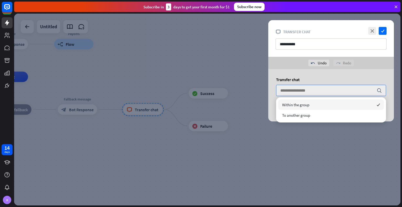
click at [306, 104] on span "Within the group" at bounding box center [295, 104] width 27 height 5
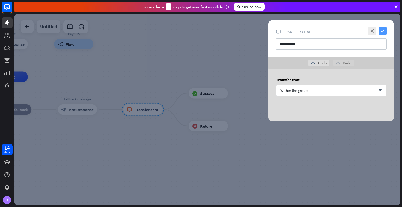
click at [384, 29] on icon "check" at bounding box center [382, 31] width 8 height 8
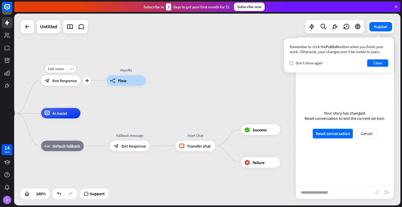
click at [56, 78] on span "Bot Response" at bounding box center [64, 80] width 25 height 5
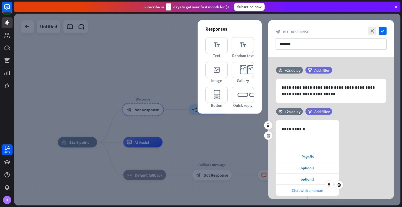
click at [301, 191] on span "Chat with a human" at bounding box center [307, 190] width 31 height 5
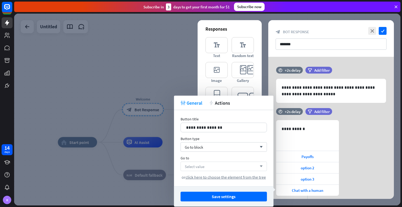
click at [212, 164] on div "Select value arrow_down" at bounding box center [223, 166] width 86 height 9
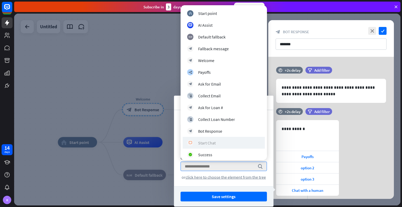
click at [207, 141] on div "Start Chat" at bounding box center [207, 142] width 18 height 5
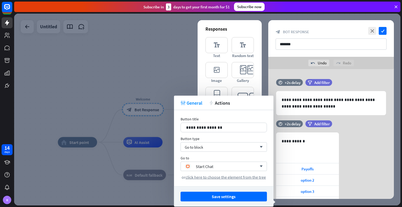
drag, startPoint x: 213, startPoint y: 195, endPoint x: 207, endPoint y: 196, distance: 6.3
click at [207, 196] on button "Save settings" at bounding box center [223, 197] width 86 height 10
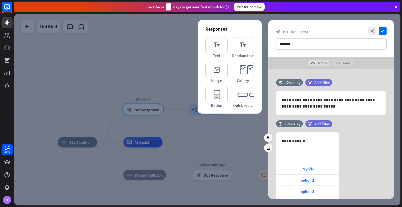
scroll to position [41, 0]
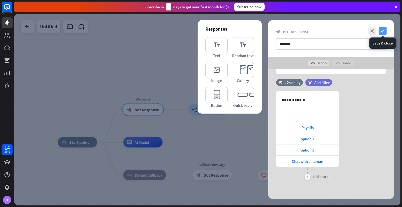
click at [385, 31] on icon "check" at bounding box center [382, 31] width 8 height 8
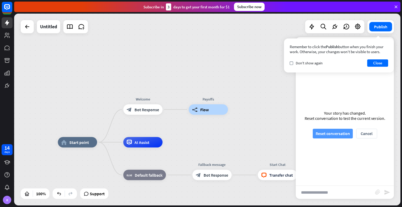
click at [322, 133] on button "Reset conversation" at bounding box center [332, 134] width 40 height 10
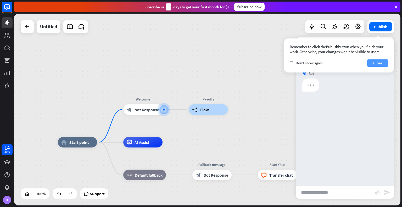
click at [372, 63] on button "Close" at bounding box center [377, 62] width 21 height 7
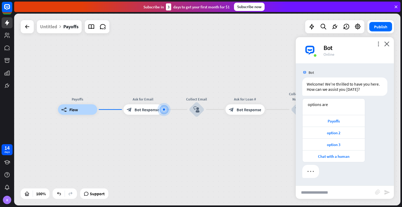
scroll to position [1, 0]
click at [325, 156] on div "Chat with a human" at bounding box center [333, 156] width 57 height 5
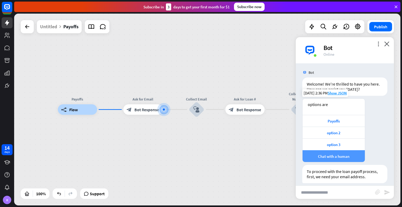
scroll to position [6, 0]
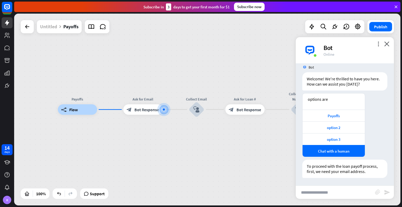
click at [48, 26] on div "Untitled" at bounding box center [48, 26] width 17 height 13
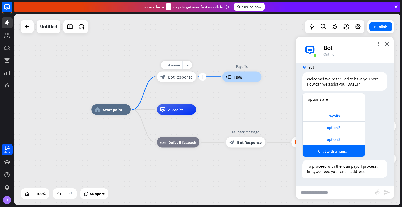
click at [172, 76] on span "Bot Response" at bounding box center [180, 76] width 25 height 5
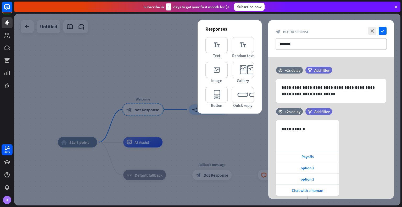
click at [234, 146] on div at bounding box center [207, 110] width 386 height 192
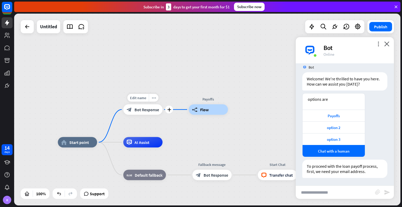
click at [147, 110] on span "Bot Response" at bounding box center [146, 109] width 25 height 5
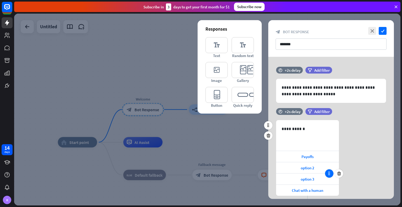
scroll to position [29, 0]
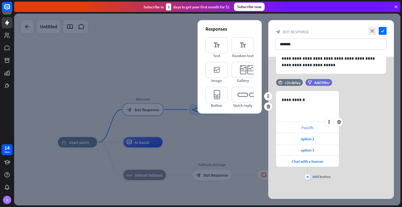
click at [302, 125] on span "Payoffs" at bounding box center [307, 127] width 12 height 5
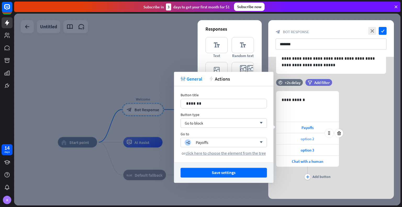
drag, startPoint x: 292, startPoint y: 138, endPoint x: 283, endPoint y: 138, distance: 8.4
click at [283, 138] on div "option 2" at bounding box center [307, 138] width 63 height 11
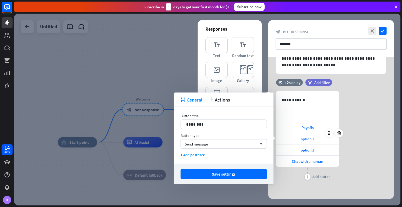
click at [283, 138] on div "option 2" at bounding box center [307, 138] width 63 height 11
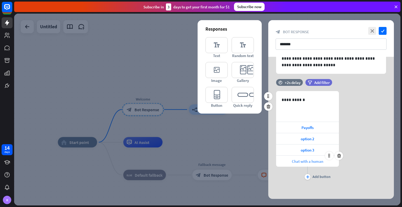
click at [297, 156] on div "Chat with a human" at bounding box center [307, 161] width 63 height 11
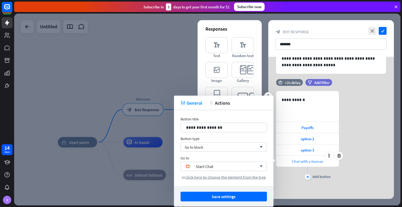
click at [295, 160] on span "Chat with a human" at bounding box center [307, 161] width 31 height 5
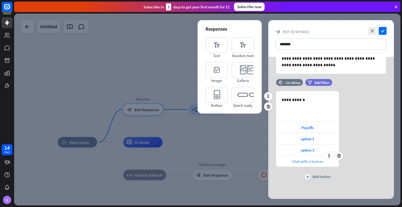
click at [289, 160] on div "Chat with a human" at bounding box center [307, 161] width 63 height 11
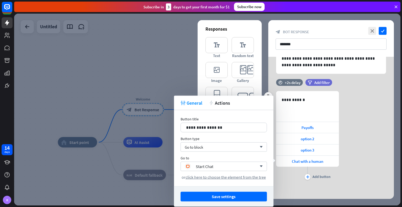
click at [383, 133] on div "**********" at bounding box center [331, 136] width 126 height 90
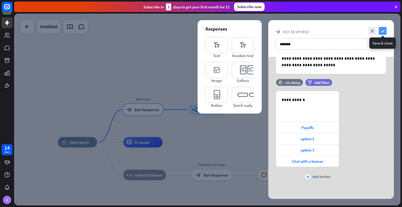
click at [382, 31] on icon "check" at bounding box center [382, 31] width 8 height 8
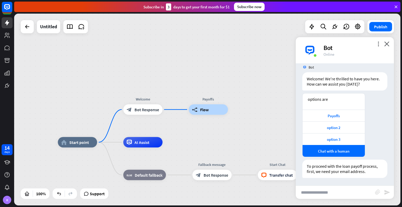
drag, startPoint x: 199, startPoint y: 111, endPoint x: 222, endPoint y: 136, distance: 33.7
click at [222, 136] on div "home_2 Start point Welcome block_bot_response Bot Response Edit name more_horiz…" at bounding box center [207, 110] width 386 height 192
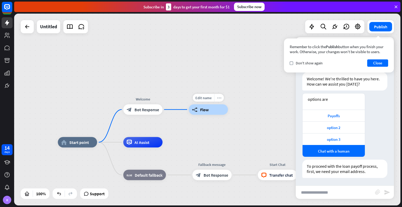
click at [217, 96] on icon "more_horiz" at bounding box center [219, 98] width 4 height 4
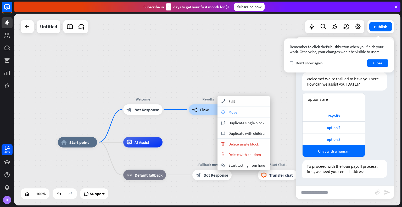
click at [229, 111] on span "Move" at bounding box center [232, 112] width 9 height 5
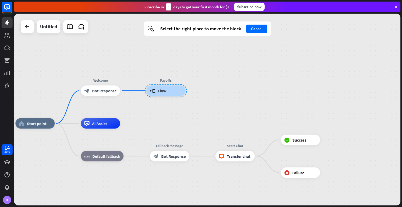
drag, startPoint x: 212, startPoint y: 109, endPoint x: 164, endPoint y: 84, distance: 53.9
click at [164, 84] on div at bounding box center [166, 90] width 42 height 13
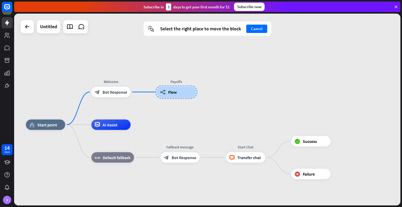
drag, startPoint x: 152, startPoint y: 83, endPoint x: 154, endPoint y: 86, distance: 3.4
click at [155, 86] on div at bounding box center [176, 92] width 42 height 13
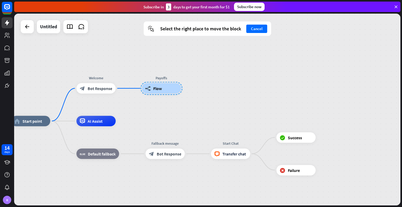
click at [169, 88] on div at bounding box center [161, 88] width 42 height 13
click at [169, 89] on div at bounding box center [161, 88] width 42 height 13
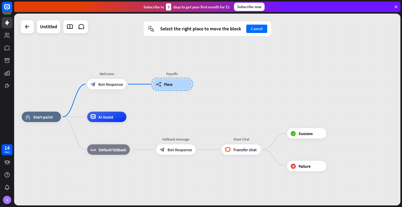
drag, startPoint x: 160, startPoint y: 85, endPoint x: 157, endPoint y: 82, distance: 4.5
click at [157, 82] on div at bounding box center [172, 84] width 42 height 13
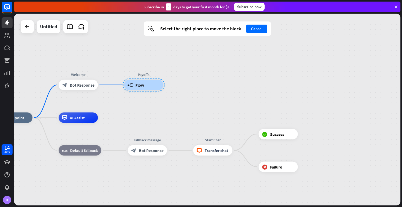
drag, startPoint x: 145, startPoint y: 84, endPoint x: 117, endPoint y: 81, distance: 27.6
click at [123, 81] on div at bounding box center [144, 84] width 42 height 13
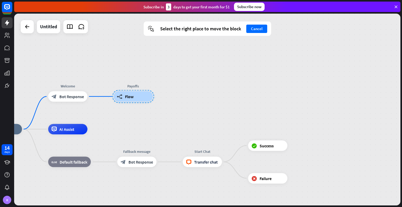
drag, startPoint x: 129, startPoint y: 81, endPoint x: 131, endPoint y: 96, distance: 14.8
click at [131, 96] on div at bounding box center [133, 96] width 42 height 13
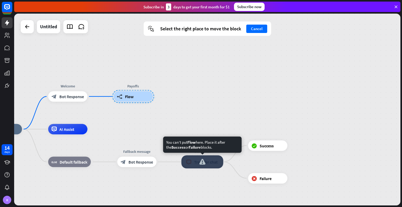
click at [183, 164] on div "Start Chat block_livechat Transfer chat" at bounding box center [202, 162] width 39 height 10
click at [183, 162] on div "Start Chat block_livechat Transfer chat" at bounding box center [202, 162] width 39 height 10
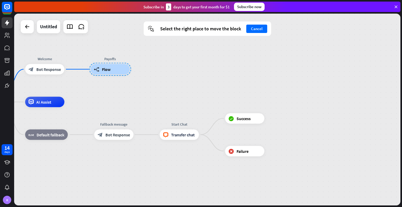
drag, startPoint x: 141, startPoint y: 96, endPoint x: 127, endPoint y: 81, distance: 20.9
click at [127, 76] on div at bounding box center [110, 69] width 42 height 13
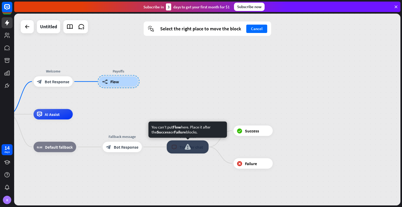
click at [186, 152] on div at bounding box center [188, 146] width 42 height 13
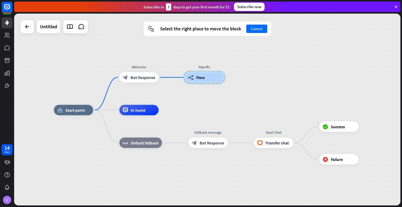
drag, startPoint x: 115, startPoint y: 80, endPoint x: 201, endPoint y: 76, distance: 85.9
click at [201, 76] on div at bounding box center [204, 77] width 42 height 13
click at [179, 110] on div "home_2 Start point Welcome block_bot_response Bot Response Payoffs builder_tree…" at bounding box center [207, 110] width 386 height 192
click at [145, 115] on div "AI Assist" at bounding box center [138, 110] width 39 height 10
click at [166, 110] on div "plus" at bounding box center [165, 110] width 8 height 8
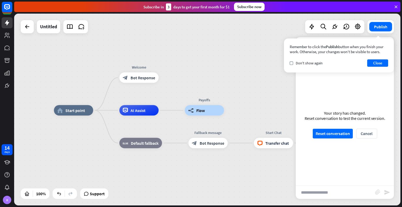
click at [243, 106] on div "home_2 Start point Welcome block_bot_response Bot Response AI Assist Edit name …" at bounding box center [207, 110] width 386 height 192
click at [378, 60] on button "Close" at bounding box center [377, 62] width 21 height 7
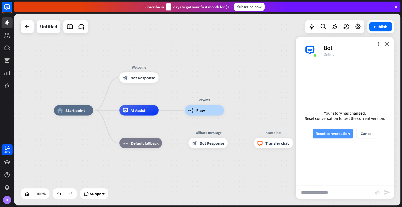
click at [332, 131] on button "Reset conversation" at bounding box center [332, 134] width 40 height 10
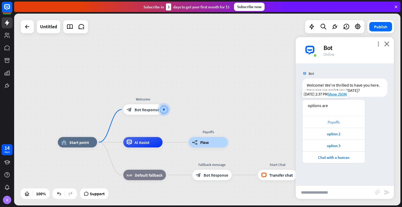
click at [335, 124] on div "Payoffs" at bounding box center [333, 122] width 57 height 5
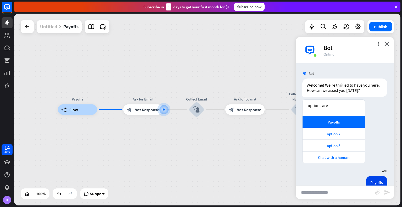
click at [48, 28] on div "Untitled" at bounding box center [48, 26] width 17 height 13
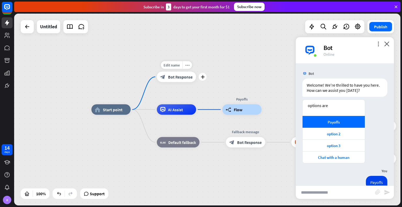
click at [174, 76] on span "Bot Response" at bounding box center [180, 76] width 25 height 5
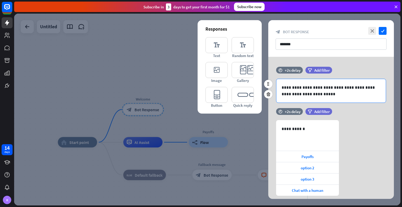
click at [299, 94] on p "**********" at bounding box center [330, 90] width 99 height 13
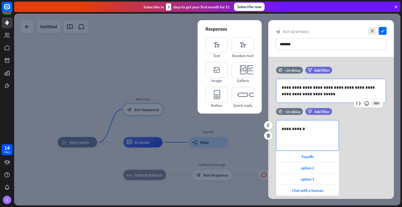
click at [300, 133] on div "**********" at bounding box center [307, 135] width 62 height 30
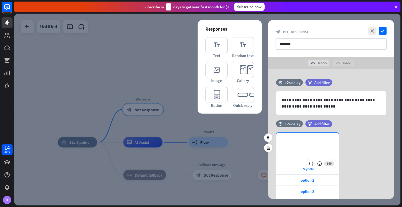
click at [362, 138] on div "**********" at bounding box center [331, 177] width 126 height 90
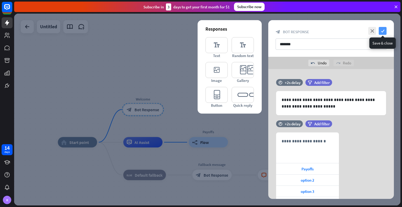
click at [385, 30] on icon "check" at bounding box center [382, 31] width 8 height 8
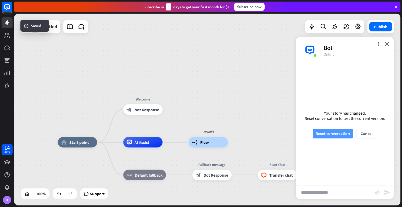
click at [327, 131] on button "Reset conversation" at bounding box center [332, 134] width 40 height 10
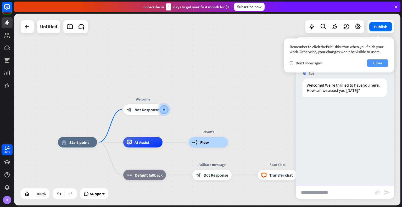
click at [377, 59] on button "Close" at bounding box center [377, 62] width 21 height 7
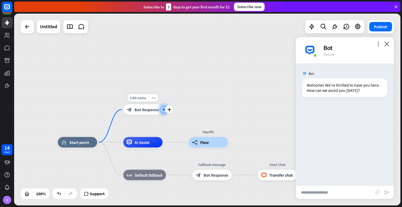
click at [147, 109] on span "Bot Response" at bounding box center [146, 109] width 25 height 5
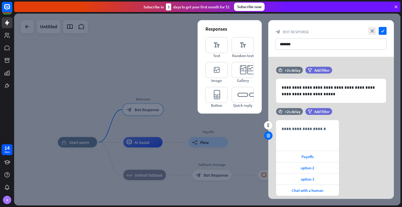
click at [270, 134] on icon at bounding box center [268, 135] width 5 height 5
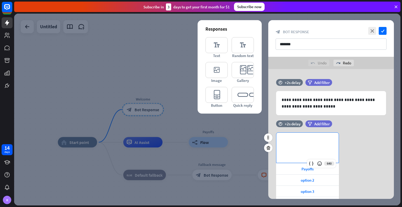
click at [313, 142] on p "**********" at bounding box center [307, 141] width 52 height 7
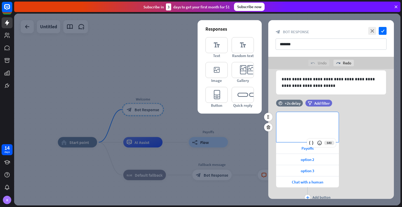
scroll to position [21, 0]
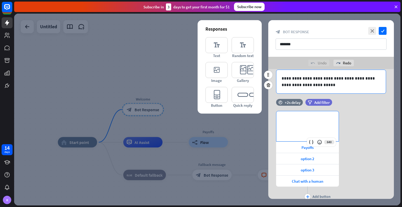
click at [315, 81] on p "**********" at bounding box center [330, 81] width 99 height 13
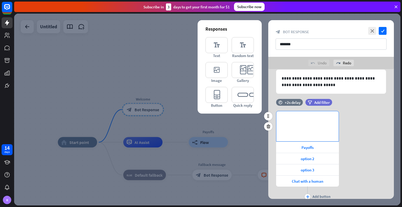
click at [298, 119] on p "**********" at bounding box center [307, 119] width 52 height 7
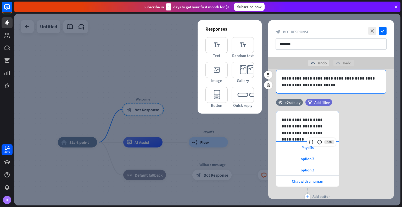
click at [319, 81] on p "**********" at bounding box center [330, 81] width 99 height 13
click at [325, 85] on p "**********" at bounding box center [330, 81] width 99 height 13
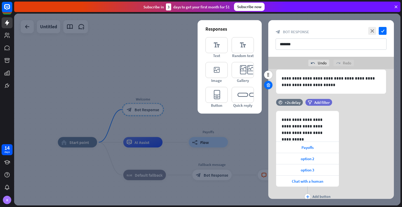
click at [267, 83] on icon at bounding box center [268, 85] width 5 height 5
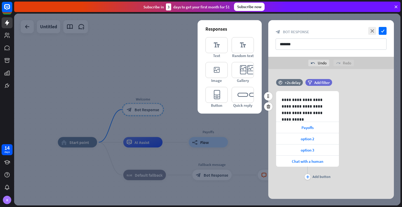
scroll to position [0, 0]
click at [168, 55] on div at bounding box center [207, 110] width 386 height 192
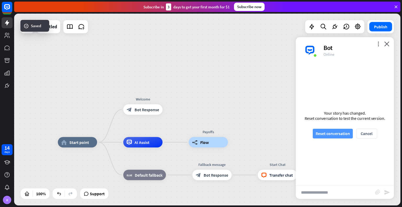
click at [324, 131] on button "Reset conversation" at bounding box center [332, 134] width 40 height 10
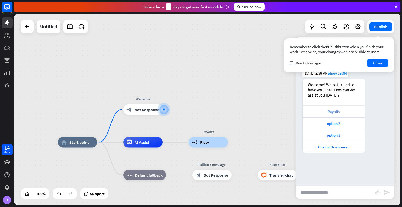
click at [332, 111] on div "Payoffs" at bounding box center [333, 111] width 57 height 5
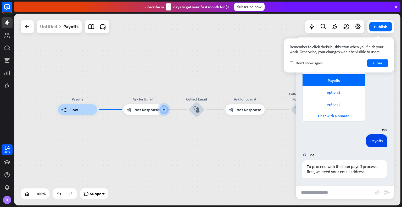
scroll to position [31, 0]
click at [334, 190] on input "text" at bounding box center [334, 192] width 79 height 13
type input "**********"
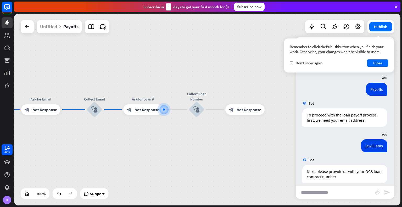
scroll to position [88, 0]
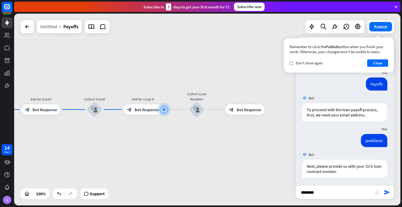
type input "*********"
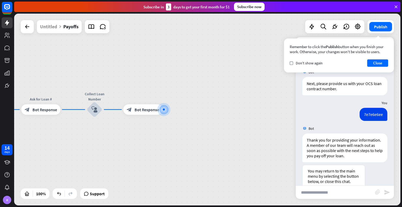
scroll to position [196, 0]
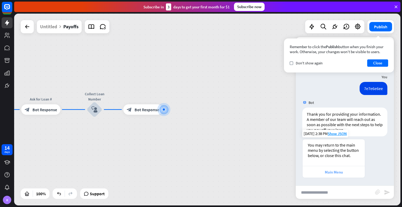
click at [335, 170] on div "Main Menu" at bounding box center [333, 171] width 57 height 5
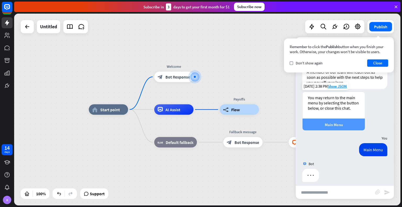
scroll to position [248, 0]
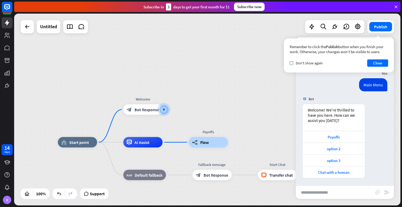
click at [335, 170] on div "Chat with a human" at bounding box center [333, 172] width 57 height 5
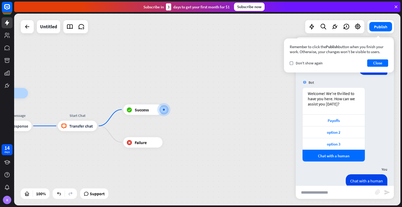
scroll to position [334, 0]
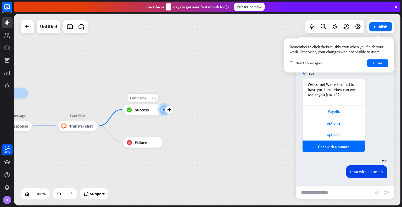
click at [143, 109] on span "Success" at bounding box center [142, 109] width 14 height 5
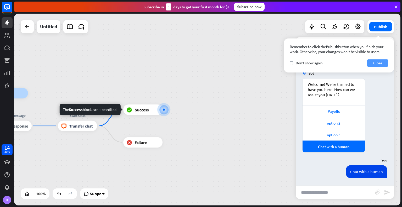
click at [373, 64] on button "Close" at bounding box center [377, 62] width 21 height 7
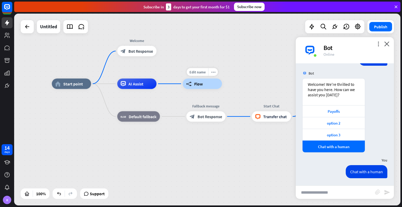
click at [195, 84] on span "Flow" at bounding box center [198, 83] width 9 height 5
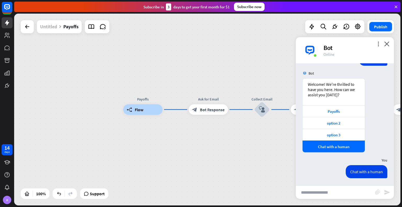
click at [53, 29] on div "Untitled" at bounding box center [48, 26] width 17 height 13
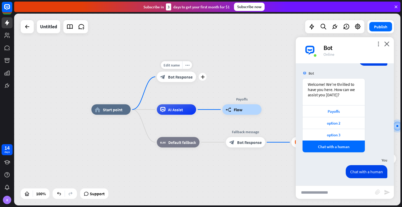
click at [182, 75] on span "Bot Response" at bounding box center [180, 76] width 25 height 5
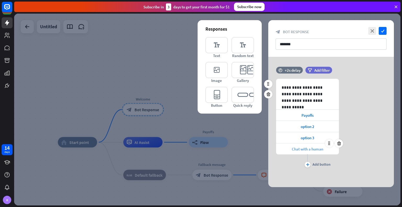
click at [293, 144] on div "Chat with a human" at bounding box center [307, 148] width 63 height 11
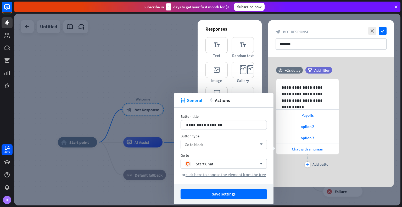
click at [217, 141] on div "Go to block arrow_down" at bounding box center [223, 144] width 86 height 9
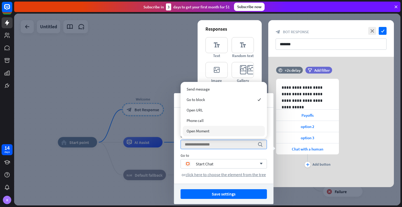
click at [203, 133] on span "Open Moment" at bounding box center [197, 130] width 23 height 5
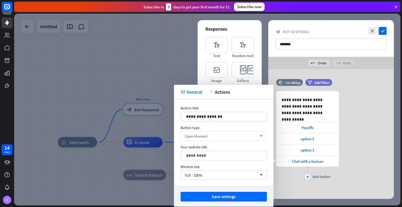
click at [202, 136] on span "Open Moment" at bounding box center [196, 136] width 23 height 5
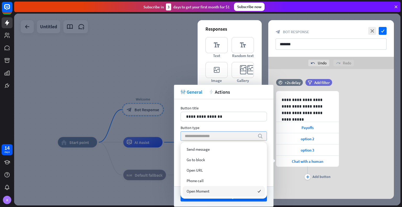
click at [202, 136] on input "search" at bounding box center [220, 136] width 70 height 9
click at [227, 109] on div "Button title" at bounding box center [223, 108] width 86 height 5
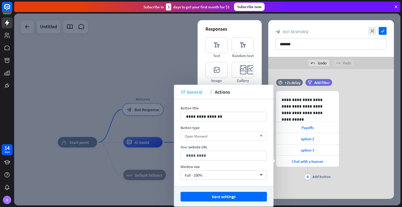
click at [194, 91] on span "General" at bounding box center [194, 92] width 16 height 6
click at [217, 96] on div "tweak General action Actions" at bounding box center [223, 92] width 99 height 14
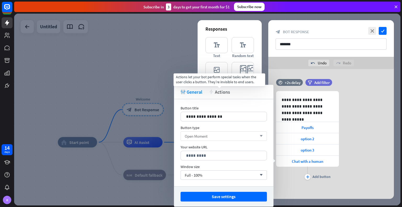
click at [216, 93] on span "Actions" at bounding box center [222, 92] width 15 height 6
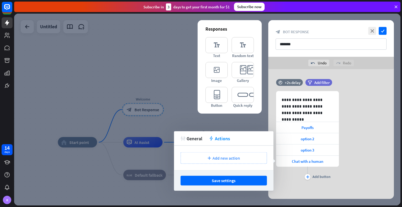
click at [203, 160] on div "plus Add new action" at bounding box center [223, 158] width 86 height 12
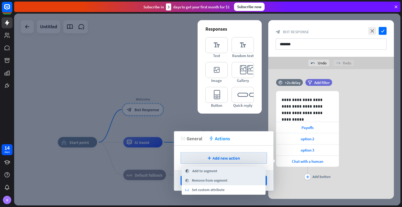
click at [197, 138] on span "General" at bounding box center [194, 138] width 16 height 6
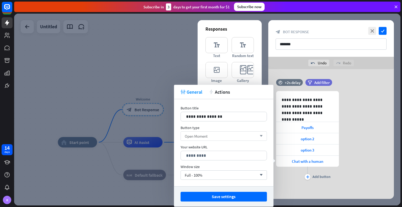
click at [205, 136] on span "Open Moment" at bounding box center [196, 136] width 23 height 5
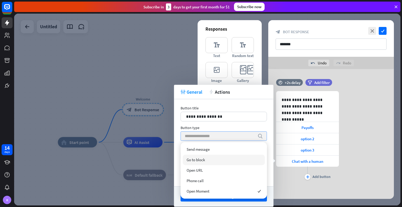
click at [204, 158] on span "Go to block" at bounding box center [195, 159] width 18 height 5
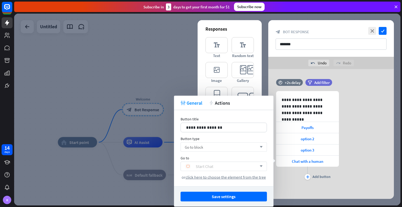
click at [204, 164] on div "Start Chat" at bounding box center [205, 166] width 18 height 5
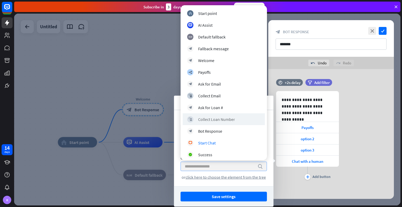
scroll to position [14, 0]
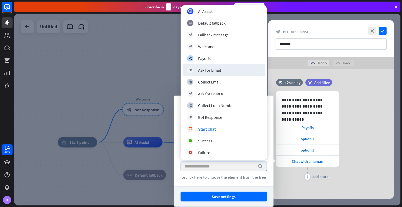
click at [152, 57] on div at bounding box center [207, 110] width 386 height 192
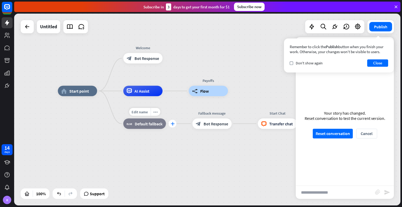
click at [173, 124] on icon "plus" at bounding box center [172, 124] width 4 height 4
